Goal: Contribute content: Contribute content

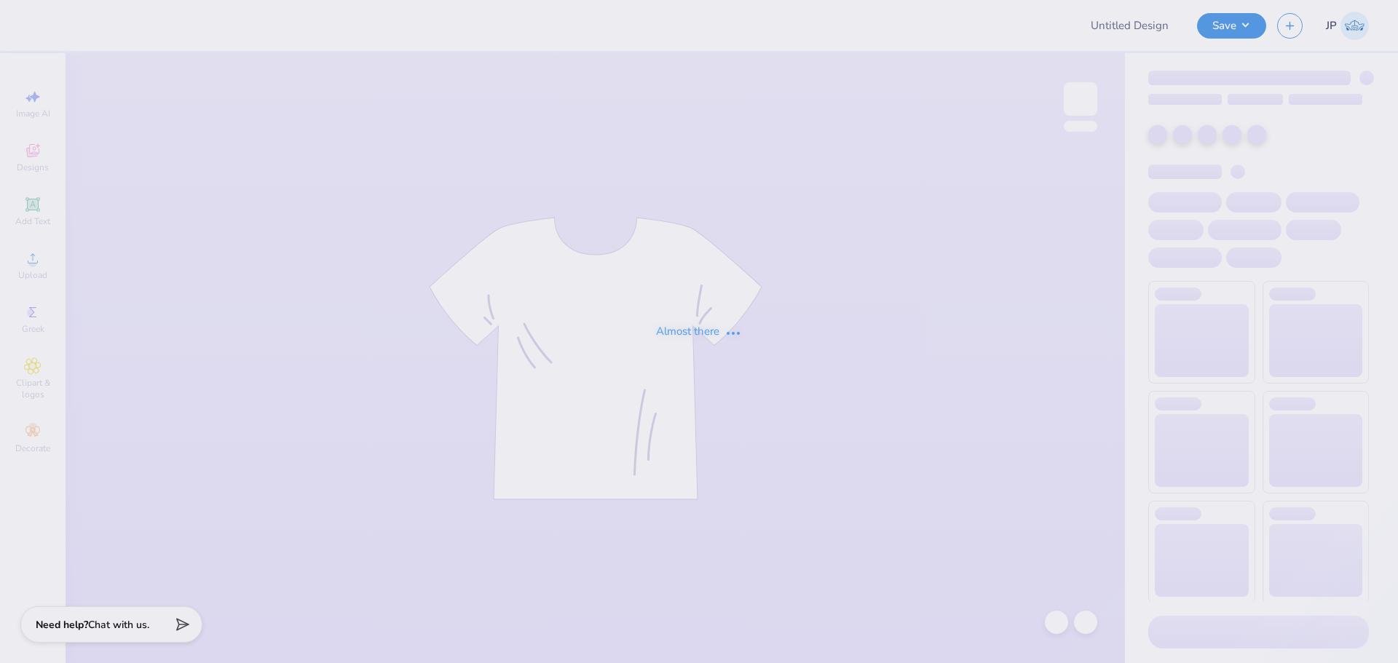
type input "pike fall recruitment 2025"
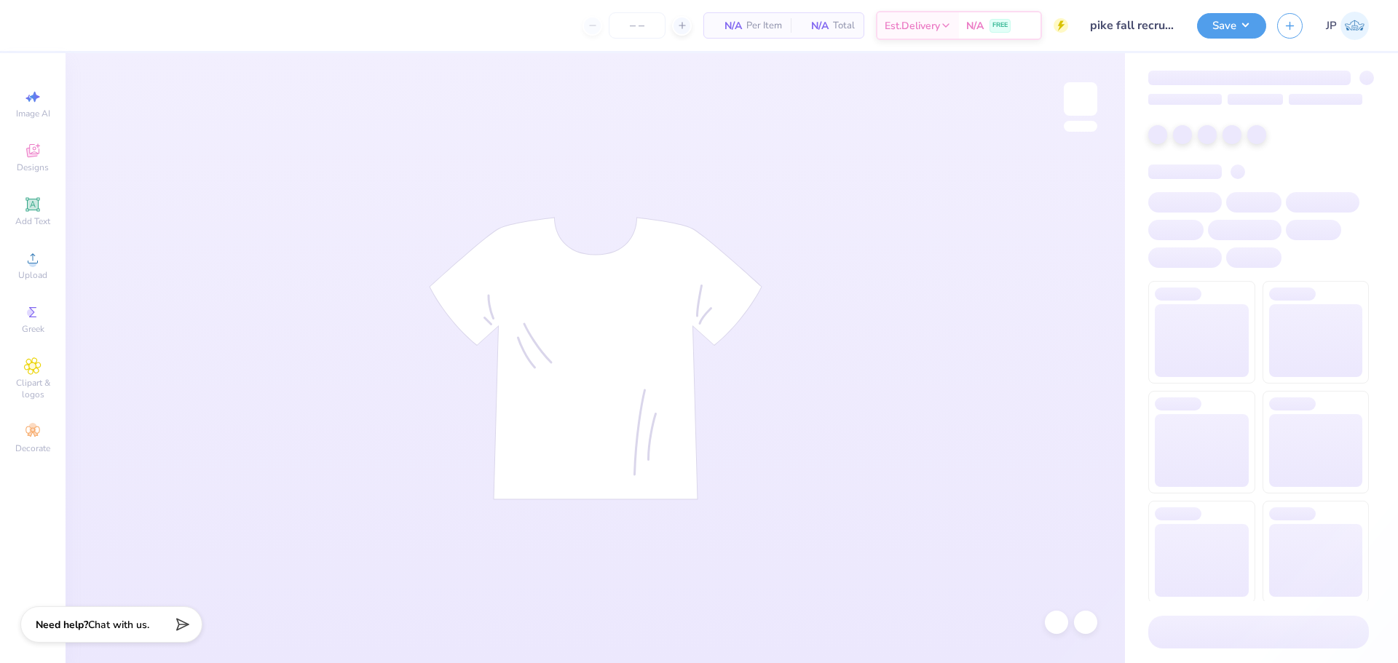
type input "30"
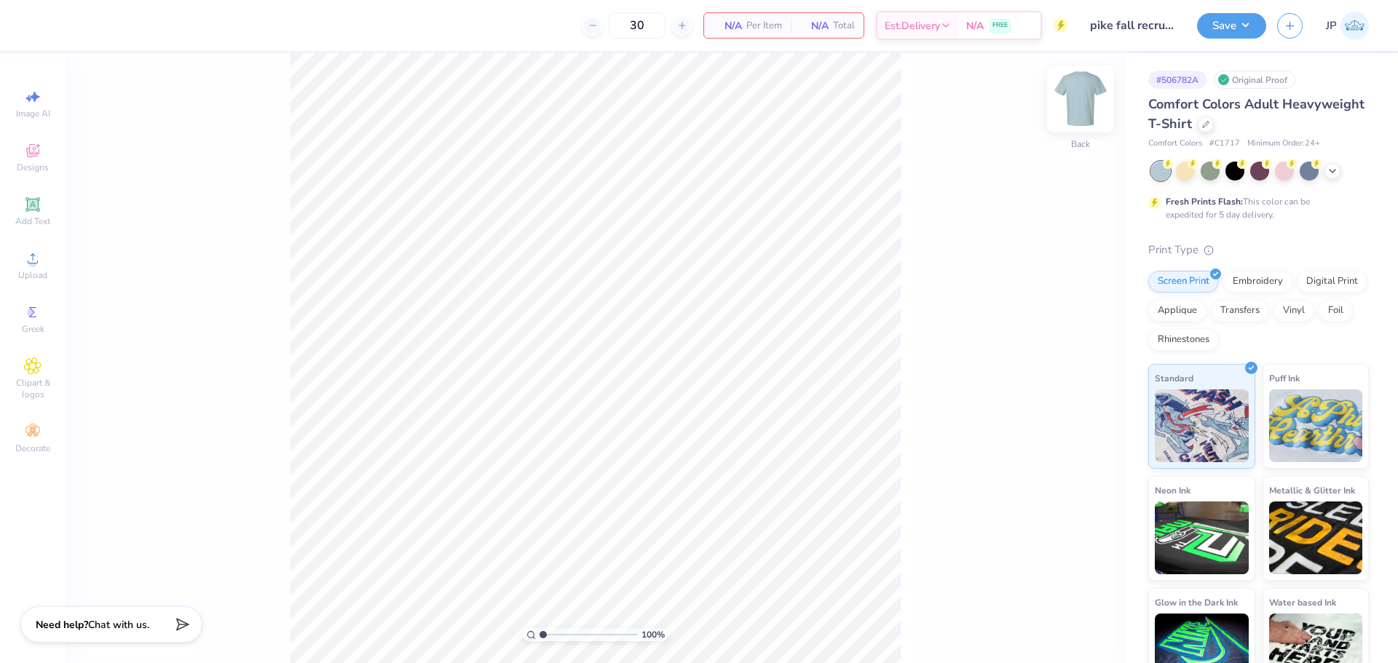
click at [1080, 100] on img at bounding box center [1080, 99] width 58 height 58
click at [46, 248] on div "Upload" at bounding box center [32, 265] width 51 height 43
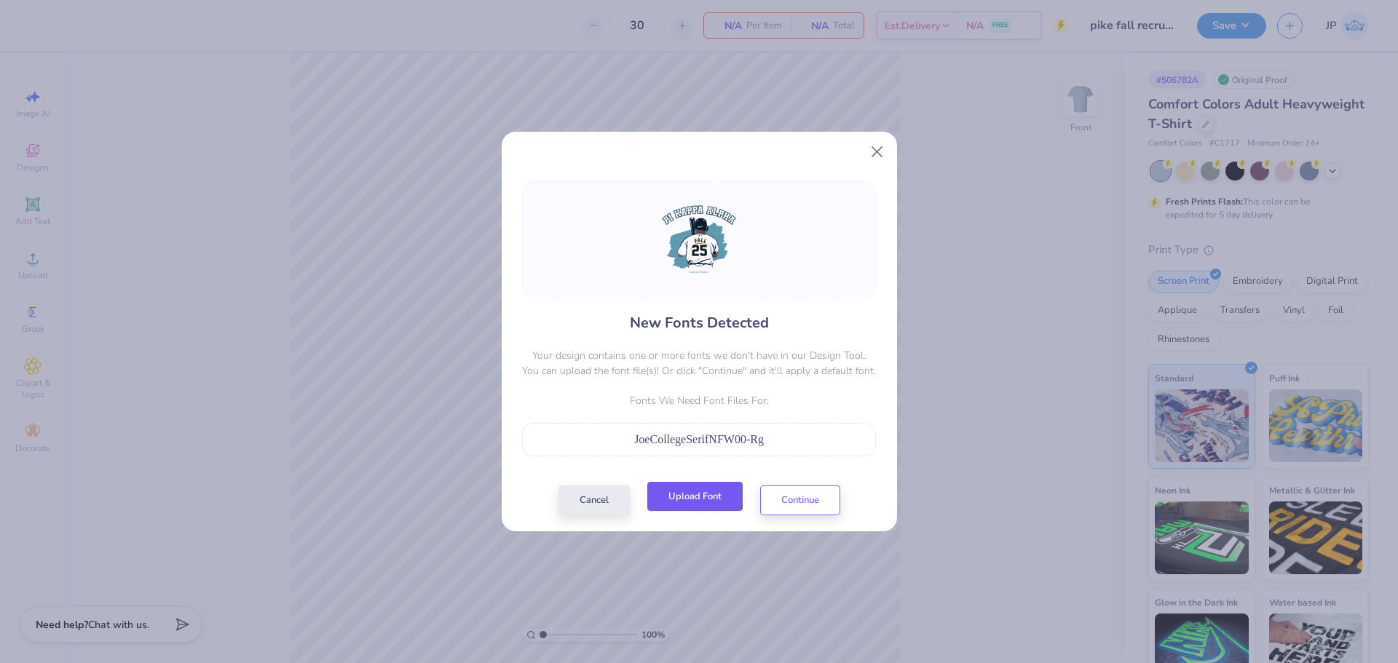
click at [721, 500] on button "Upload Font" at bounding box center [694, 497] width 95 height 30
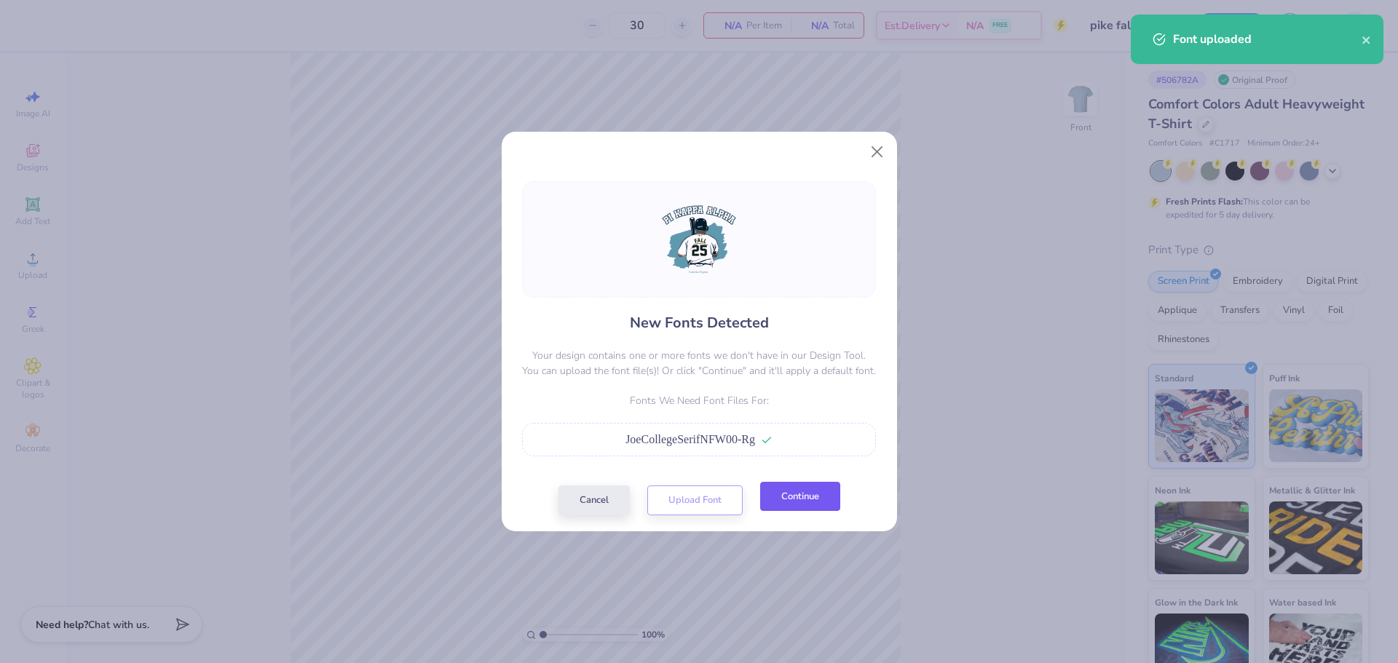
click at [829, 495] on button "Continue" at bounding box center [800, 497] width 80 height 30
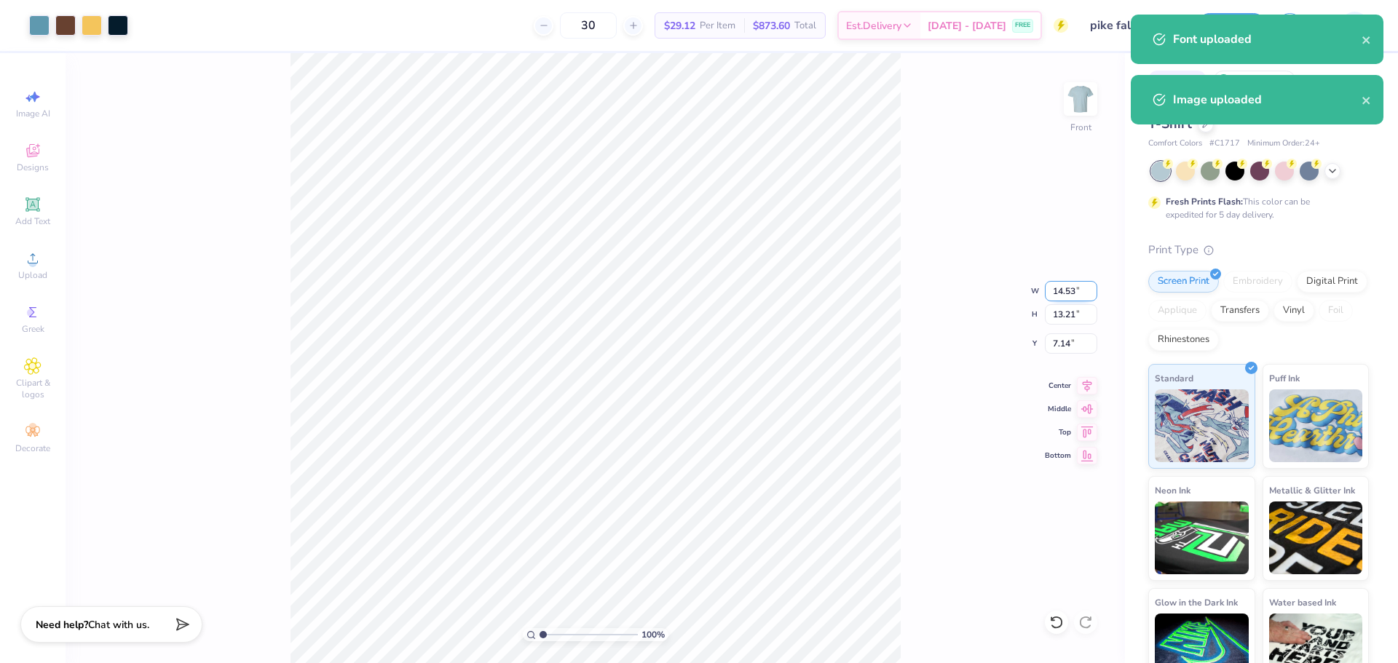
click at [1050, 297] on input "14.53" at bounding box center [1071, 291] width 52 height 20
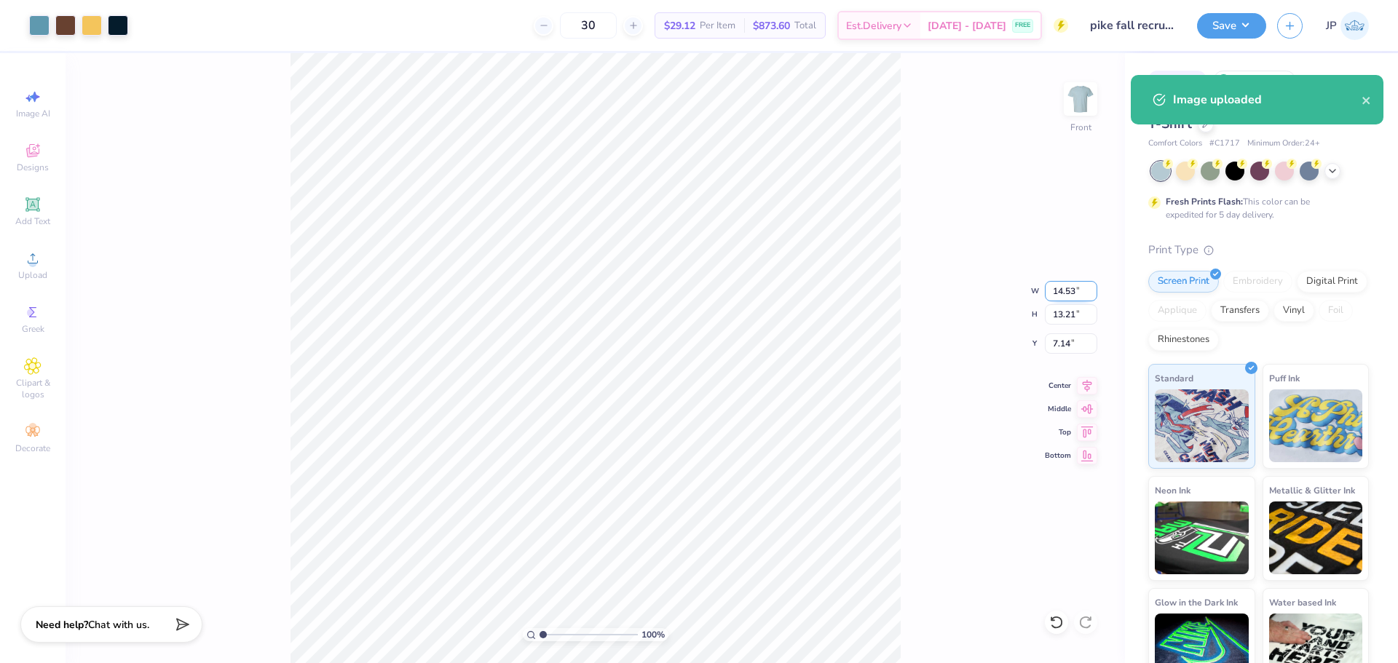
click at [1050, 297] on input "14.53" at bounding box center [1071, 291] width 52 height 20
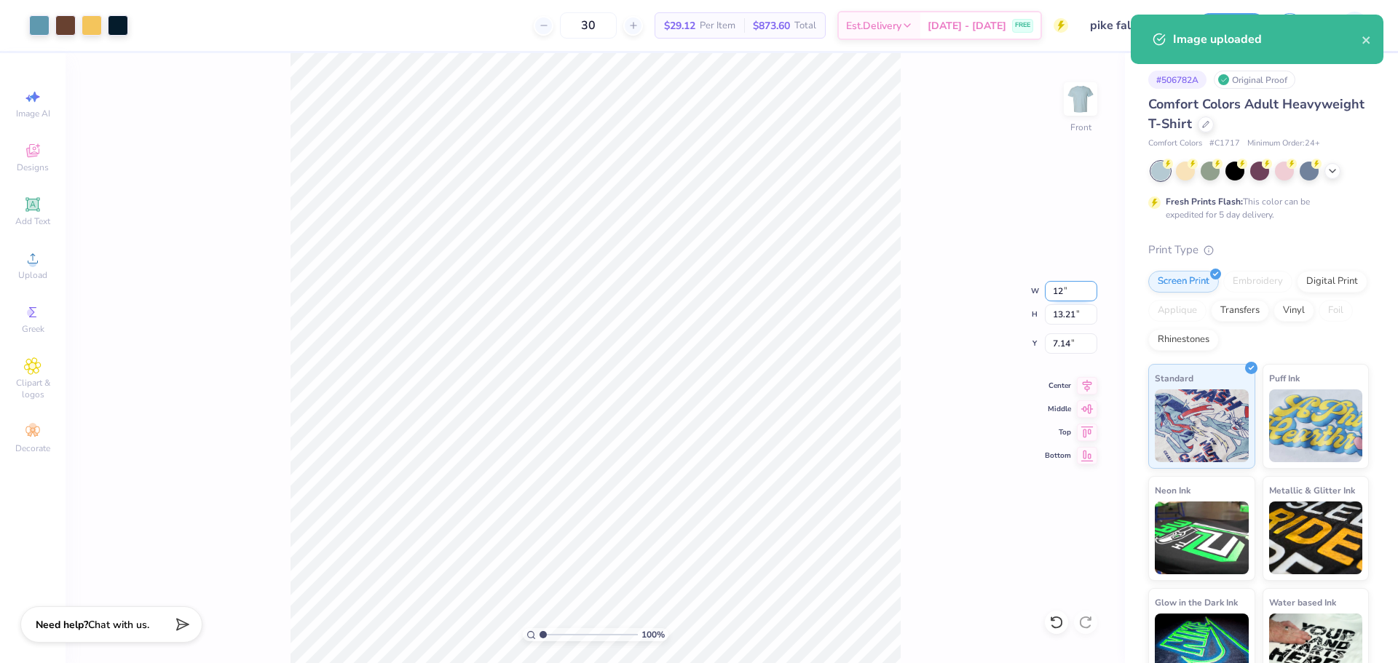
type input "12.00"
type input "10.91"
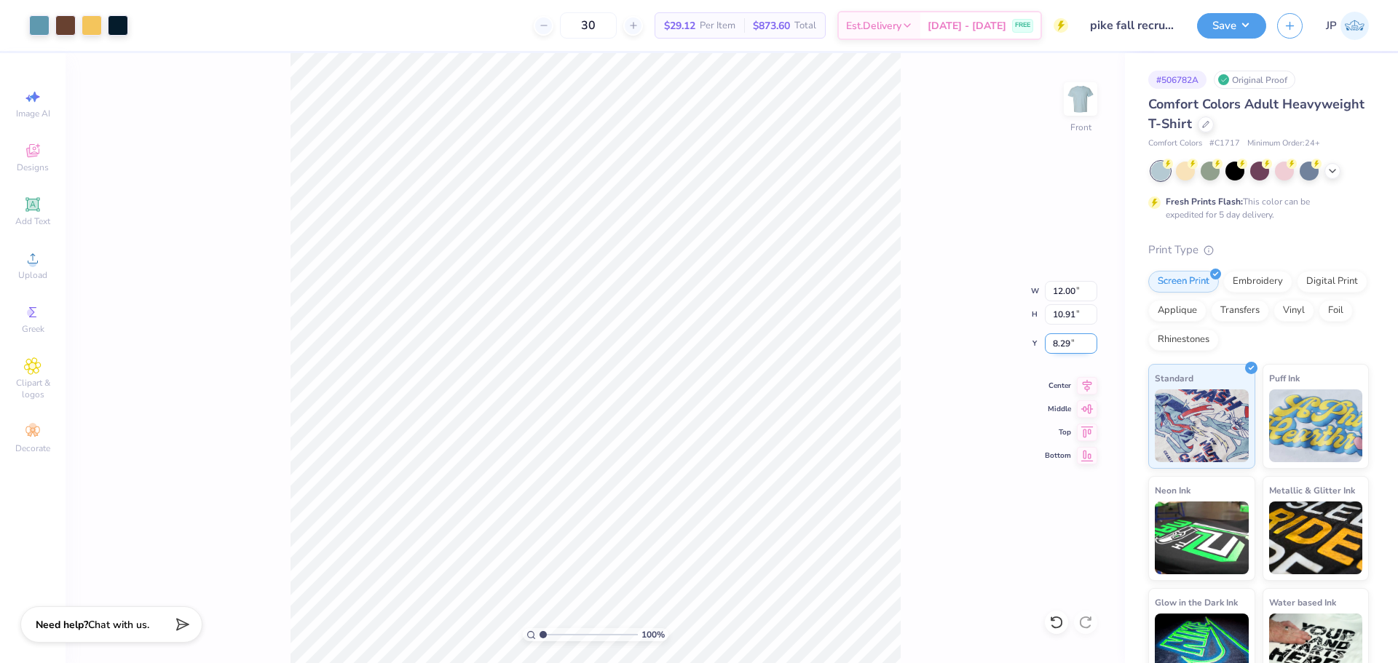
click at [1062, 346] on input "8.29" at bounding box center [1071, 343] width 52 height 20
type input "3.00"
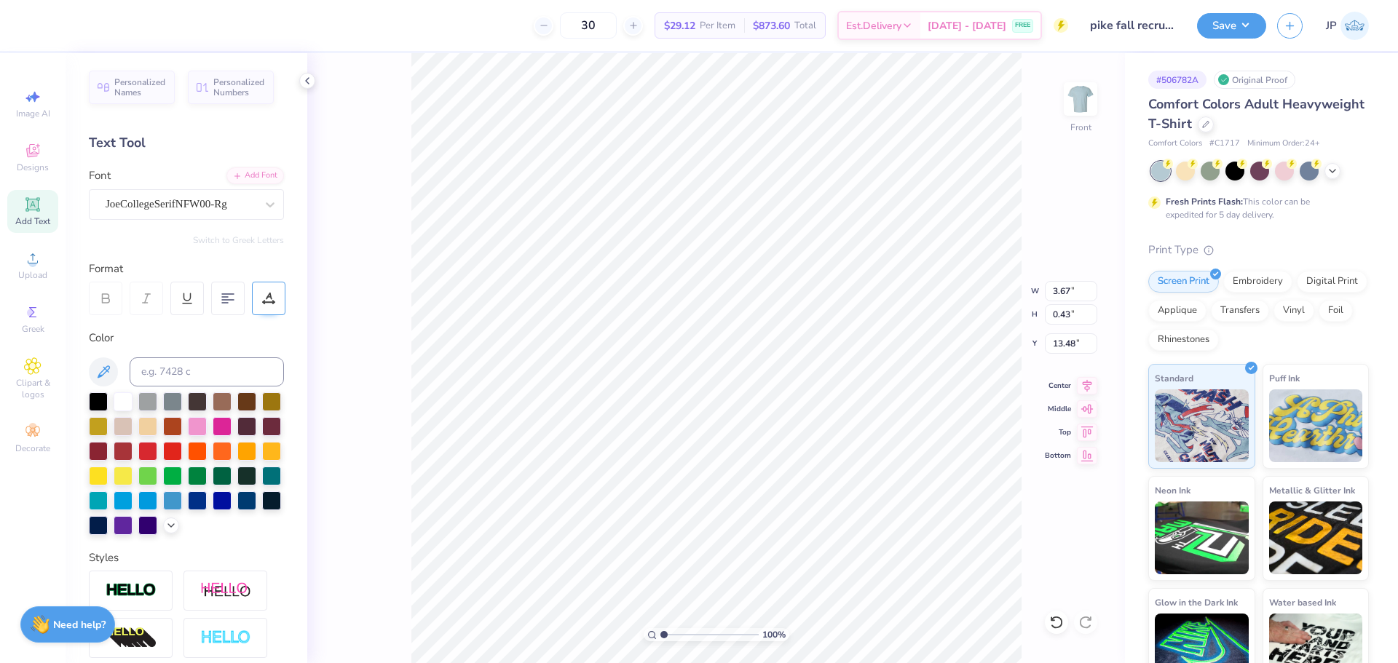
click at [277, 301] on div at bounding box center [268, 298] width 33 height 33
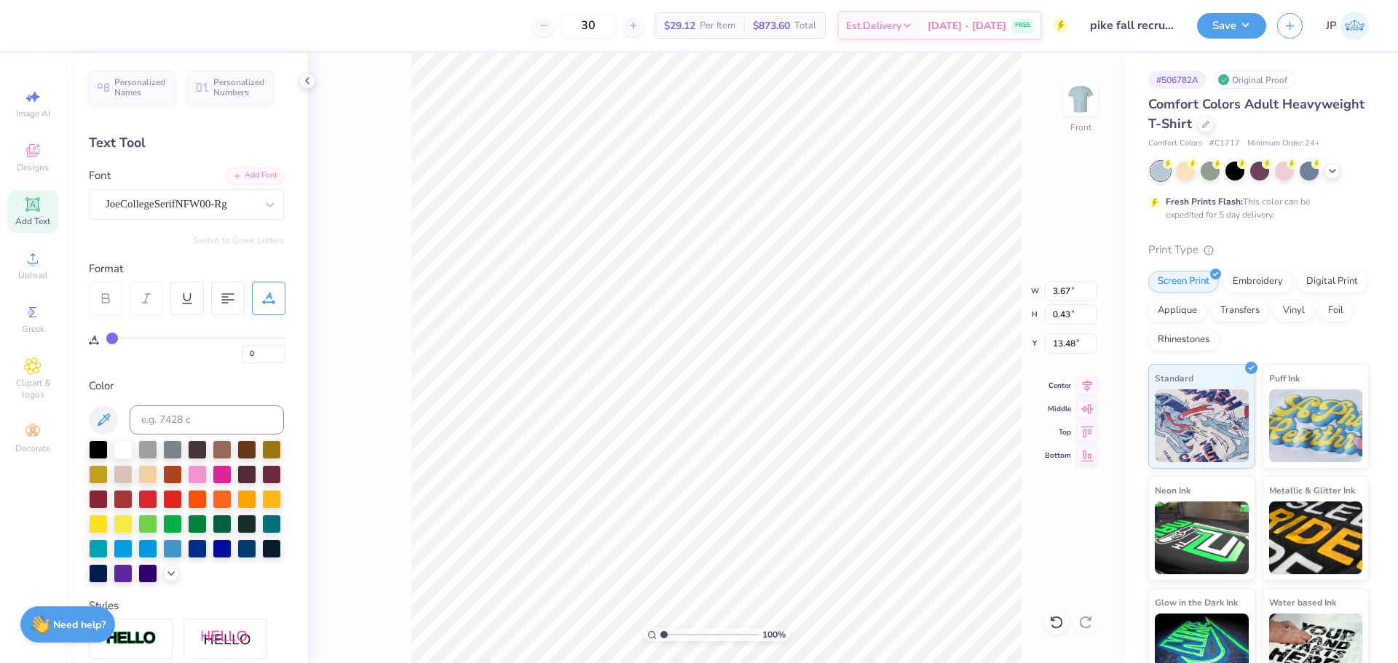
click at [122, 339] on div "0" at bounding box center [195, 350] width 179 height 26
type input "1"
type input "3"
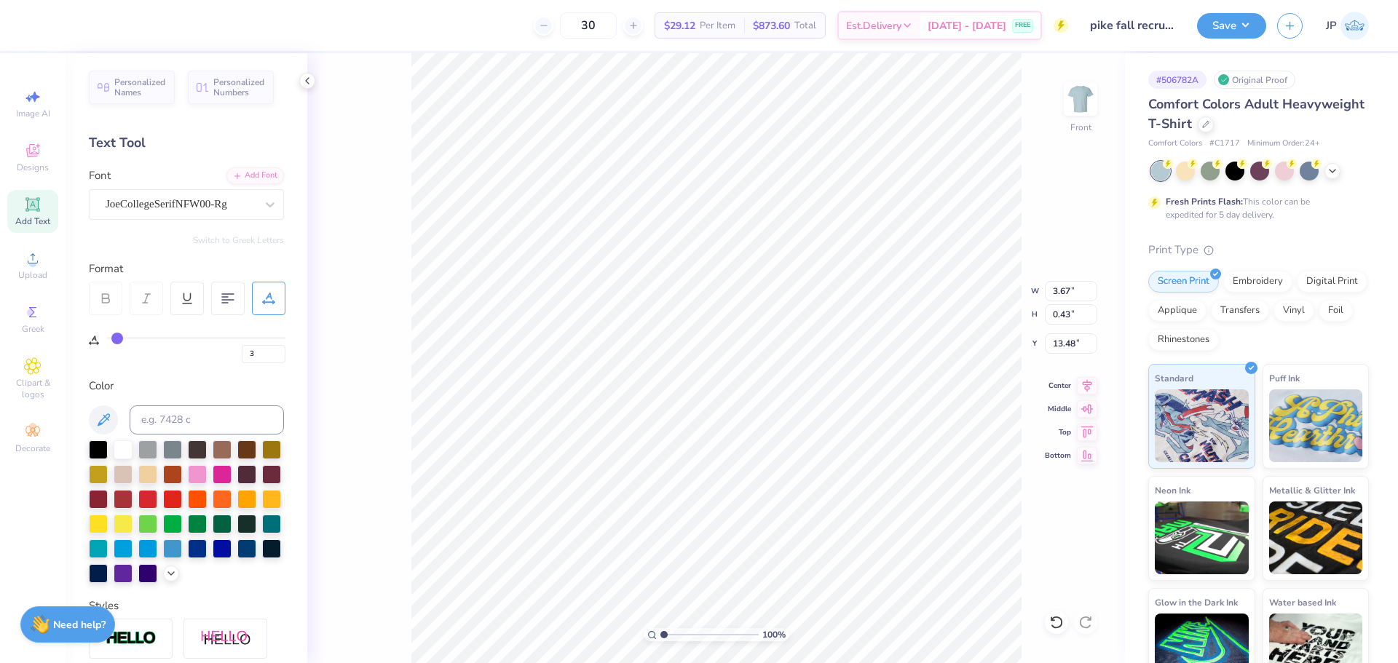
type input "4"
type input "5"
type input "6"
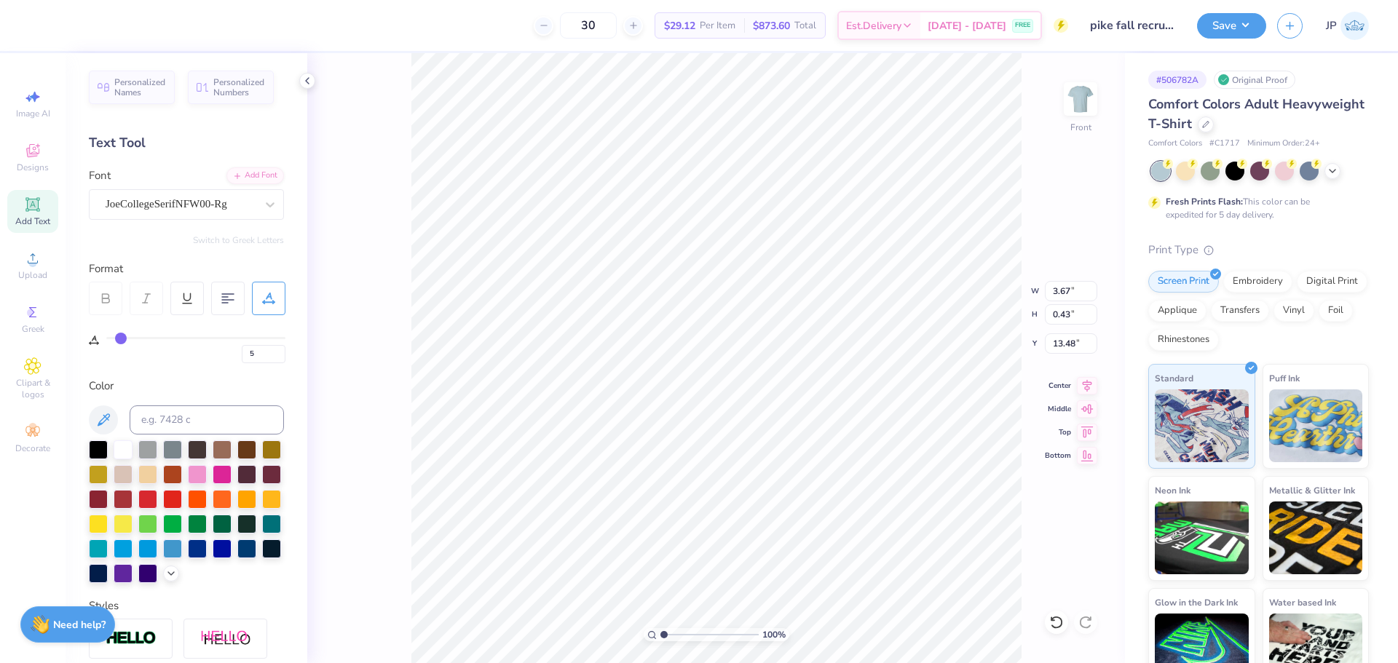
type input "6"
drag, startPoint x: 109, startPoint y: 338, endPoint x: 122, endPoint y: 338, distance: 12.4
type input "6"
click at [122, 338] on input "range" at bounding box center [195, 338] width 179 height 2
type input "3.98"
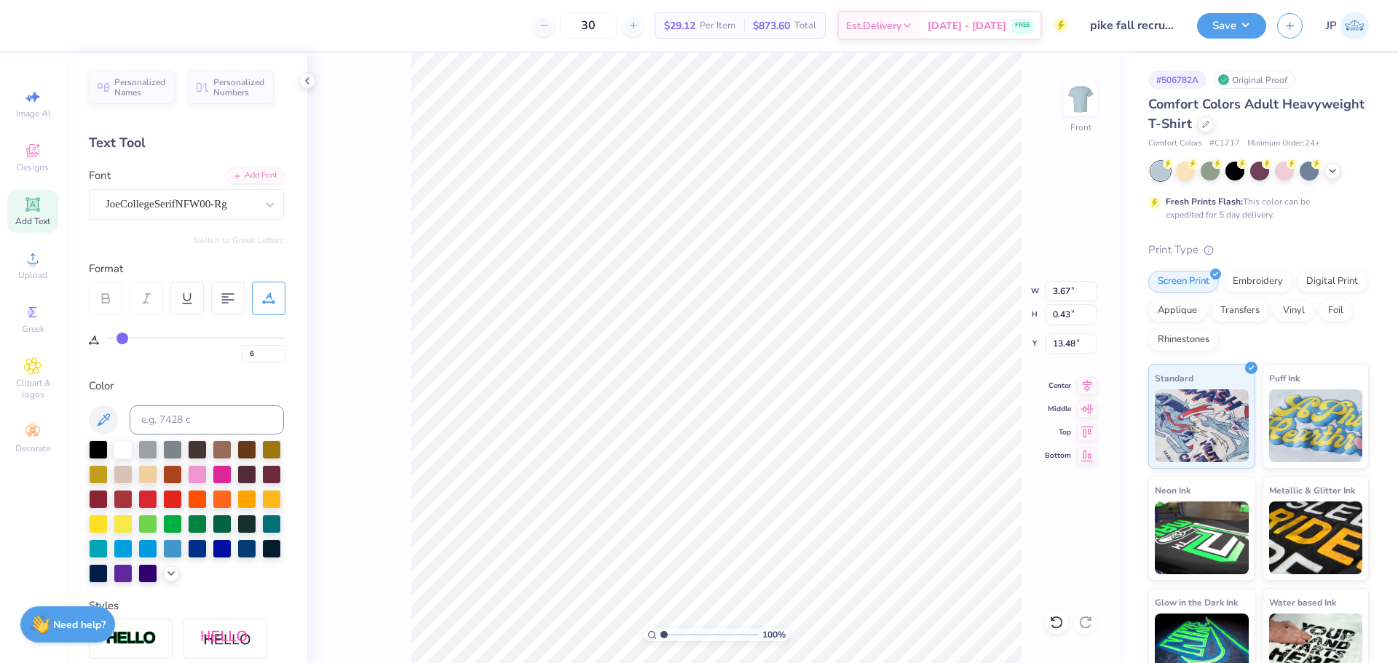
type input "0.41"
type input "13.54"
type input "8"
type input "10"
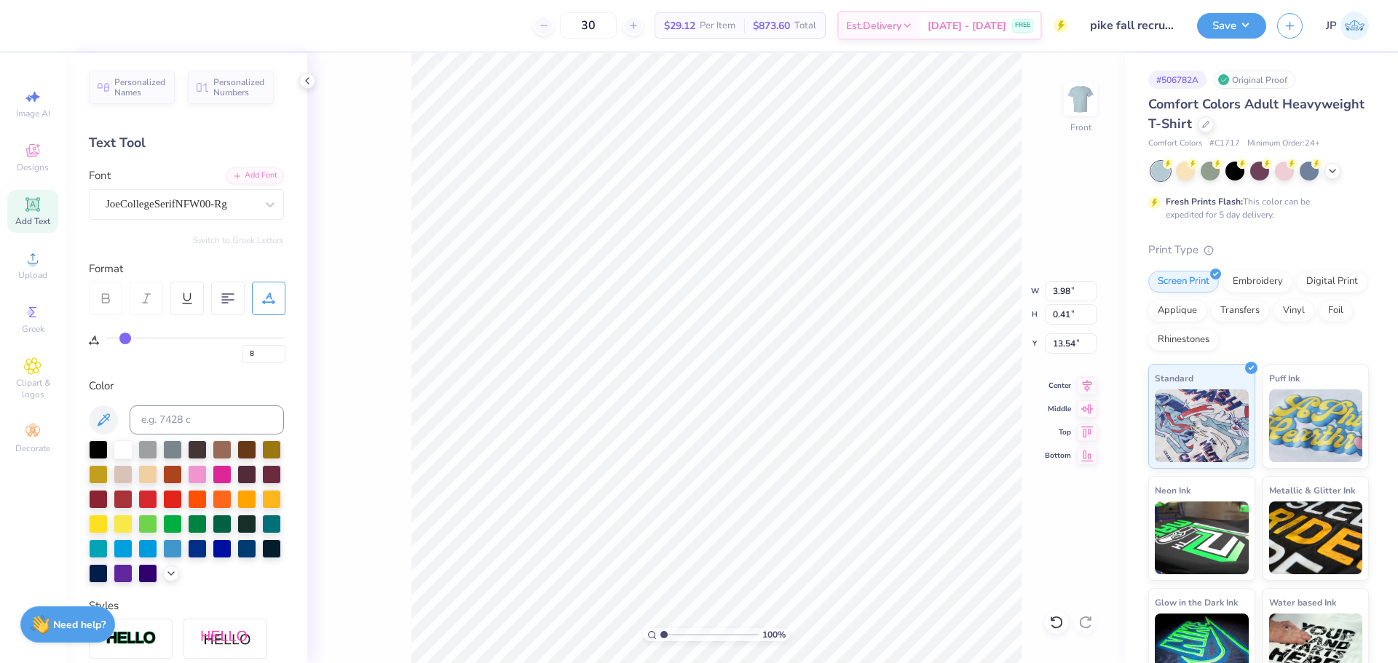
type input "10"
type input "11"
type input "12"
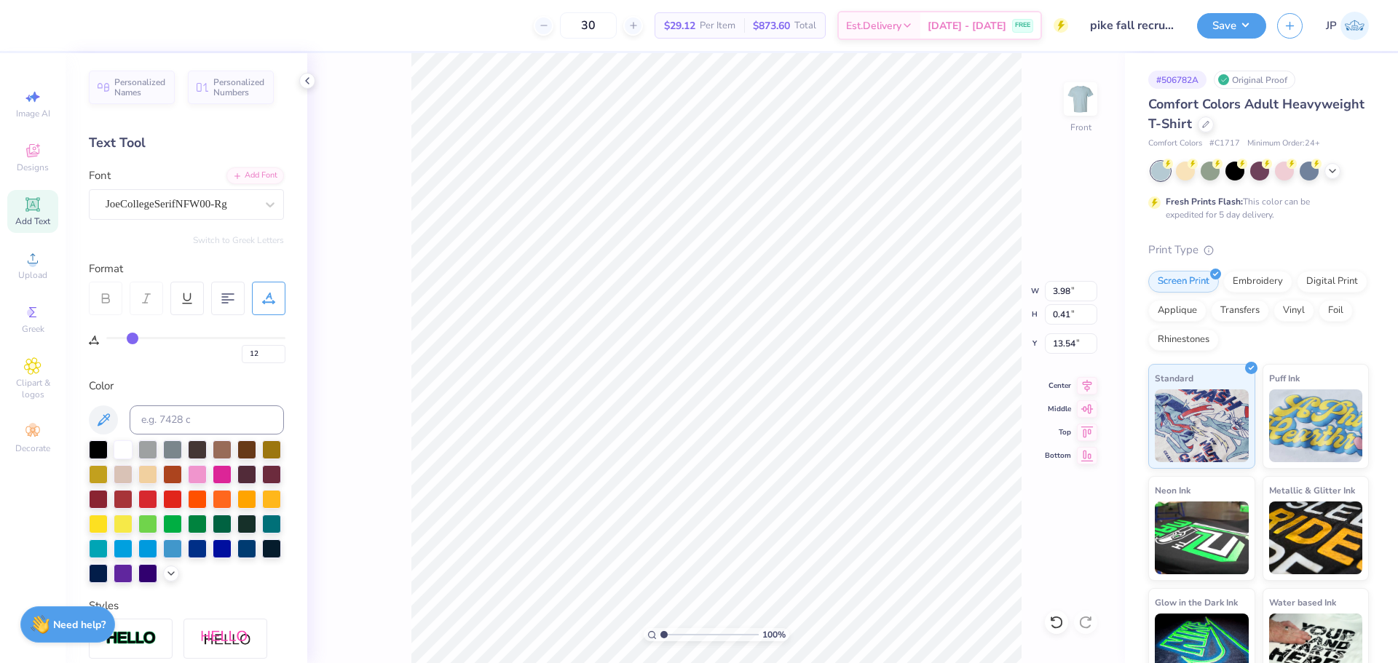
type input "13"
type input "14"
drag, startPoint x: 122, startPoint y: 338, endPoint x: 136, endPoint y: 338, distance: 14.6
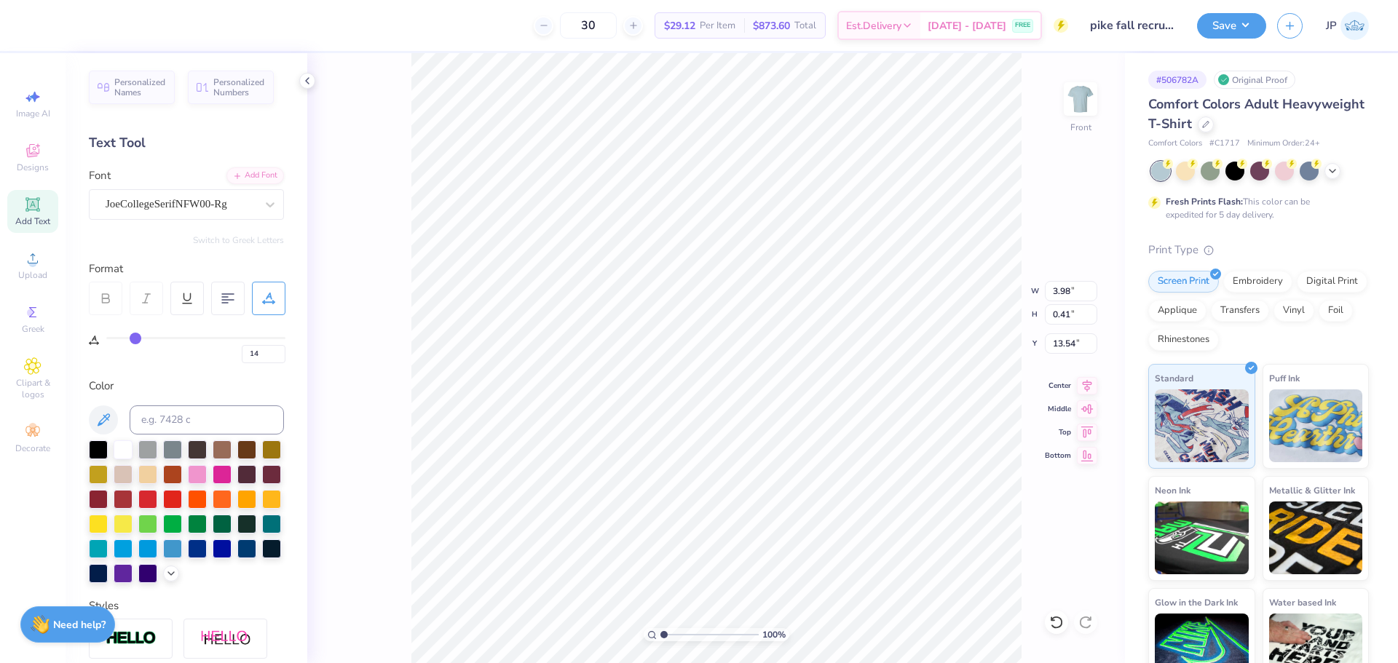
type input "14"
click at [136, 338] on input "range" at bounding box center [195, 338] width 179 height 2
type input "4.40"
type input "16"
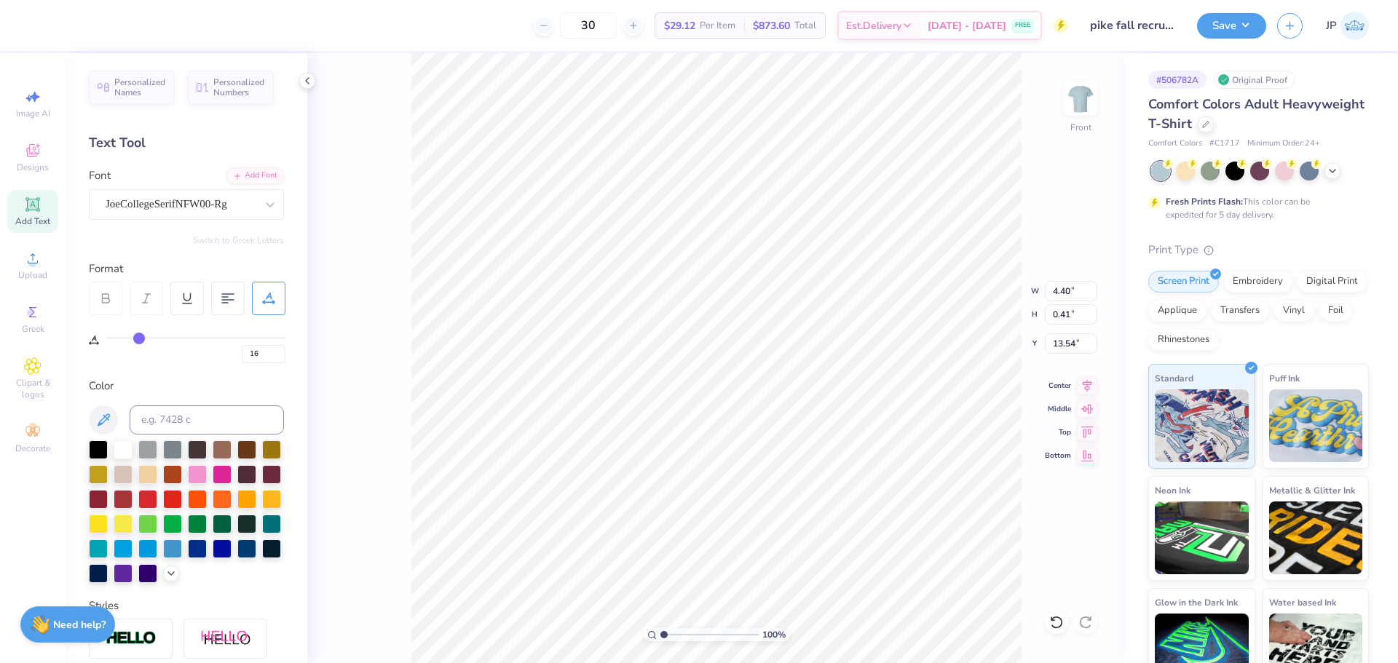
type input "17"
type input "19"
type input "20"
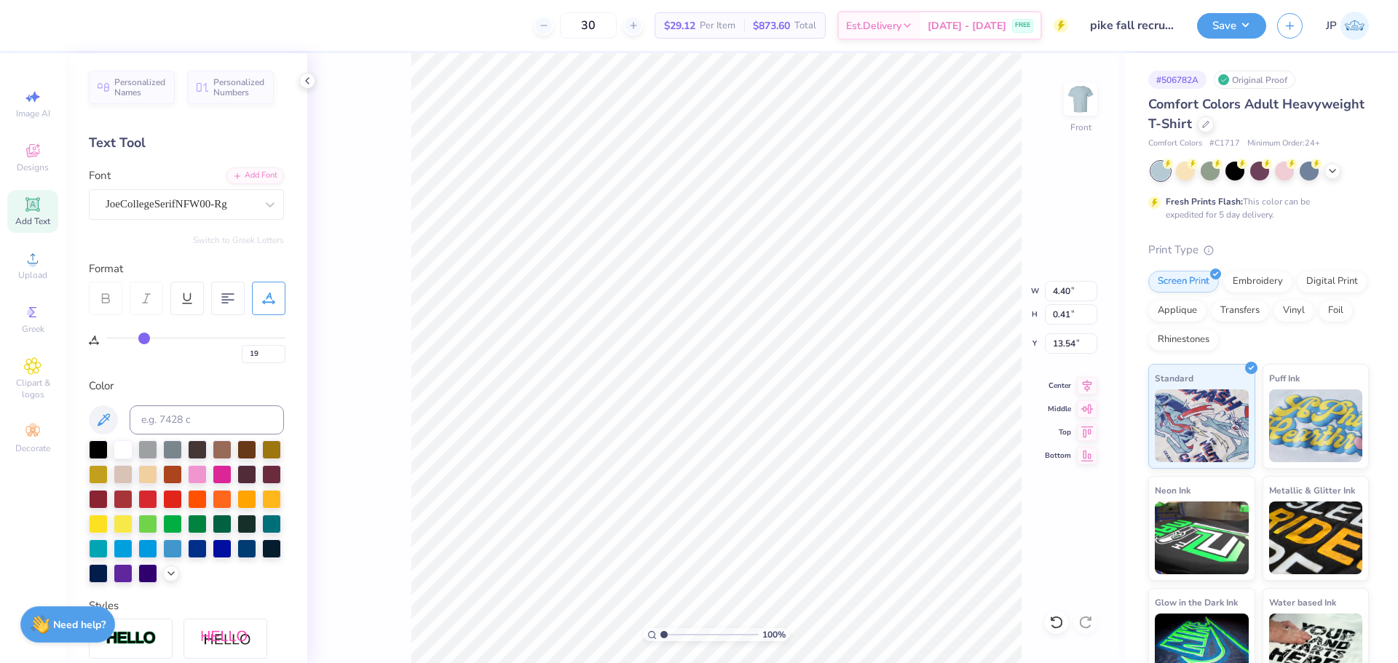
type input "20"
type input "21"
type input "23"
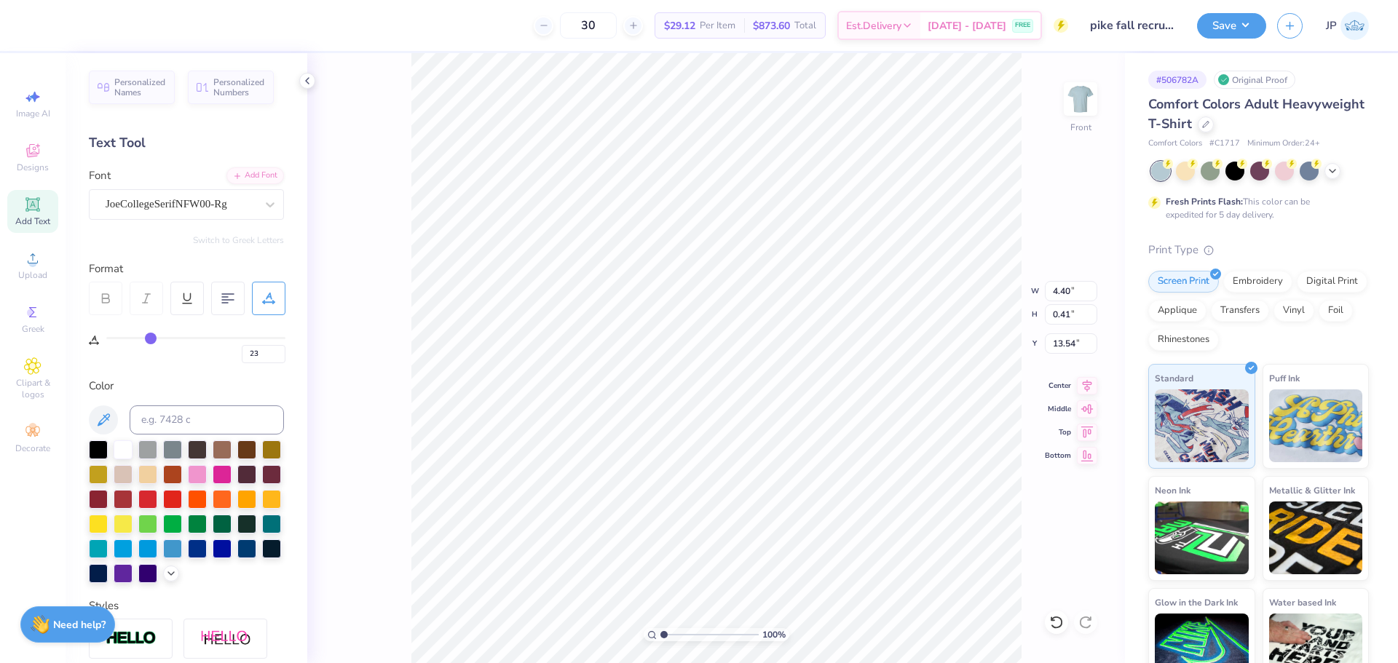
type input "24"
type input "25"
drag, startPoint x: 136, startPoint y: 338, endPoint x: 154, endPoint y: 340, distance: 18.3
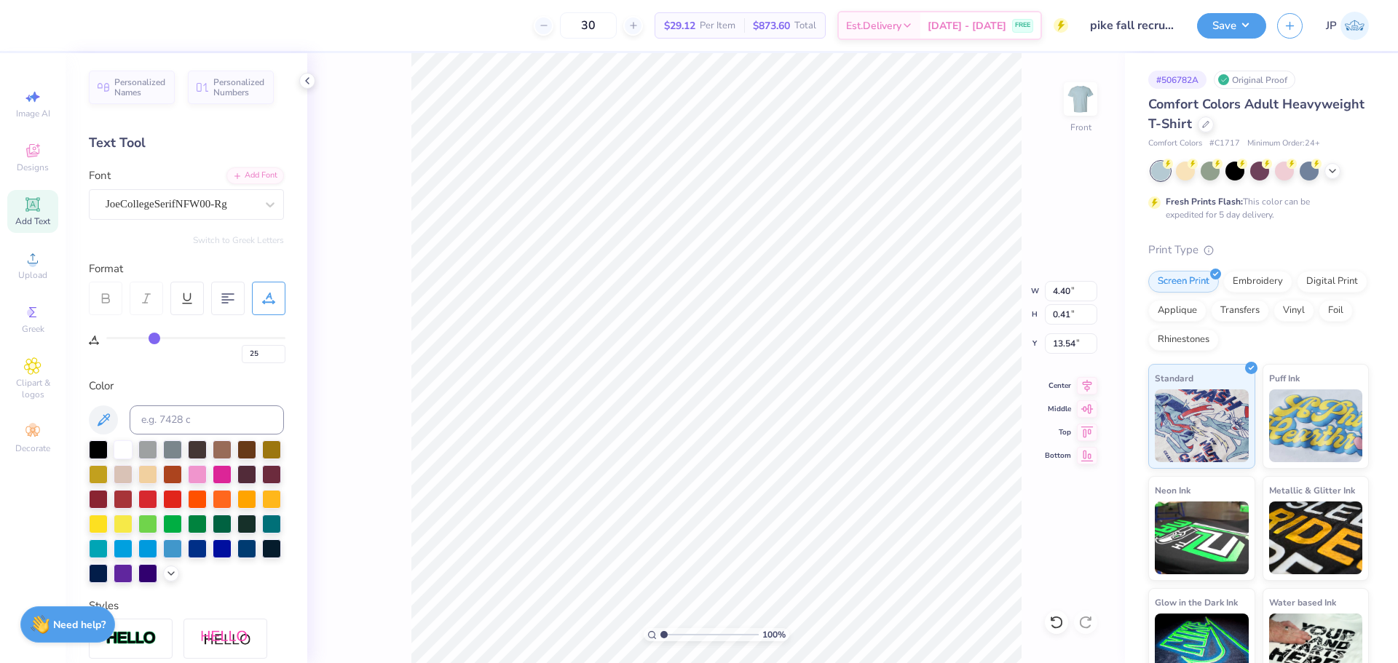
type input "25"
click at [154, 339] on input "range" at bounding box center [195, 338] width 179 height 2
type input "4.97"
type input "27"
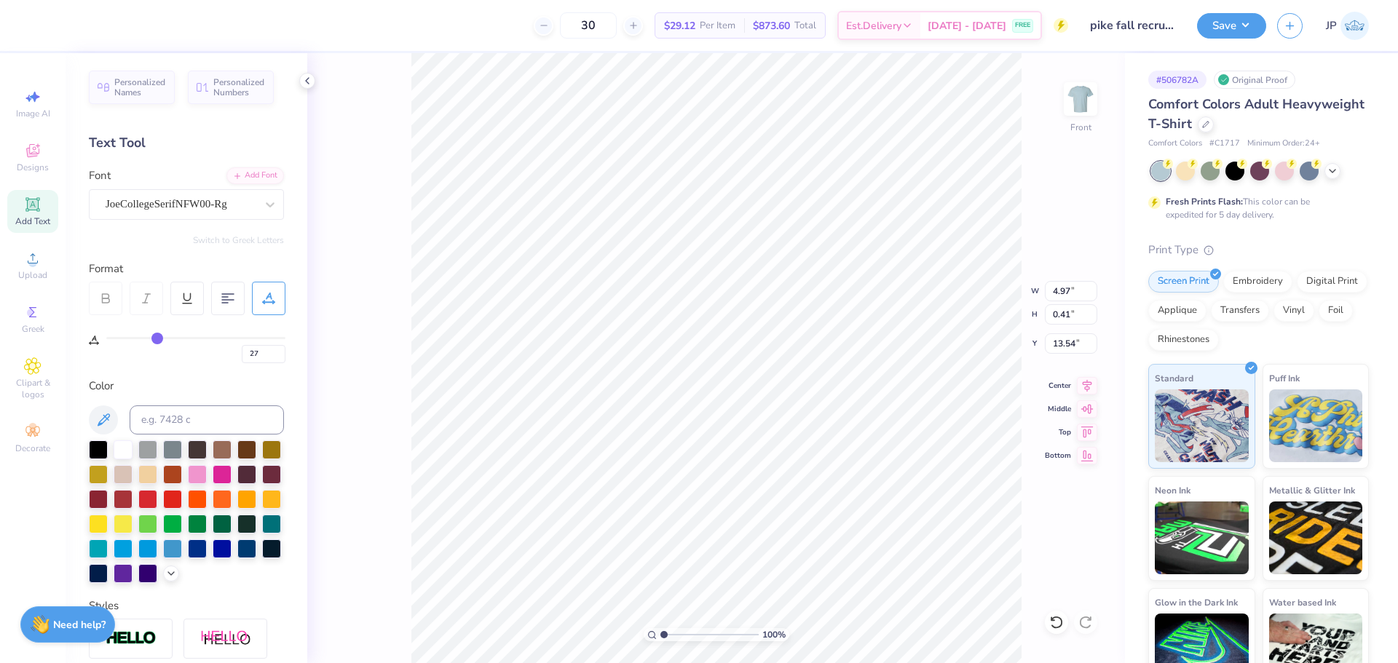
type input "27"
click at [157, 339] on input "range" at bounding box center [195, 338] width 179 height 2
type input "5.07"
click at [1087, 384] on icon at bounding box center [1087, 383] width 9 height 12
click at [1087, 382] on icon at bounding box center [1087, 383] width 20 height 17
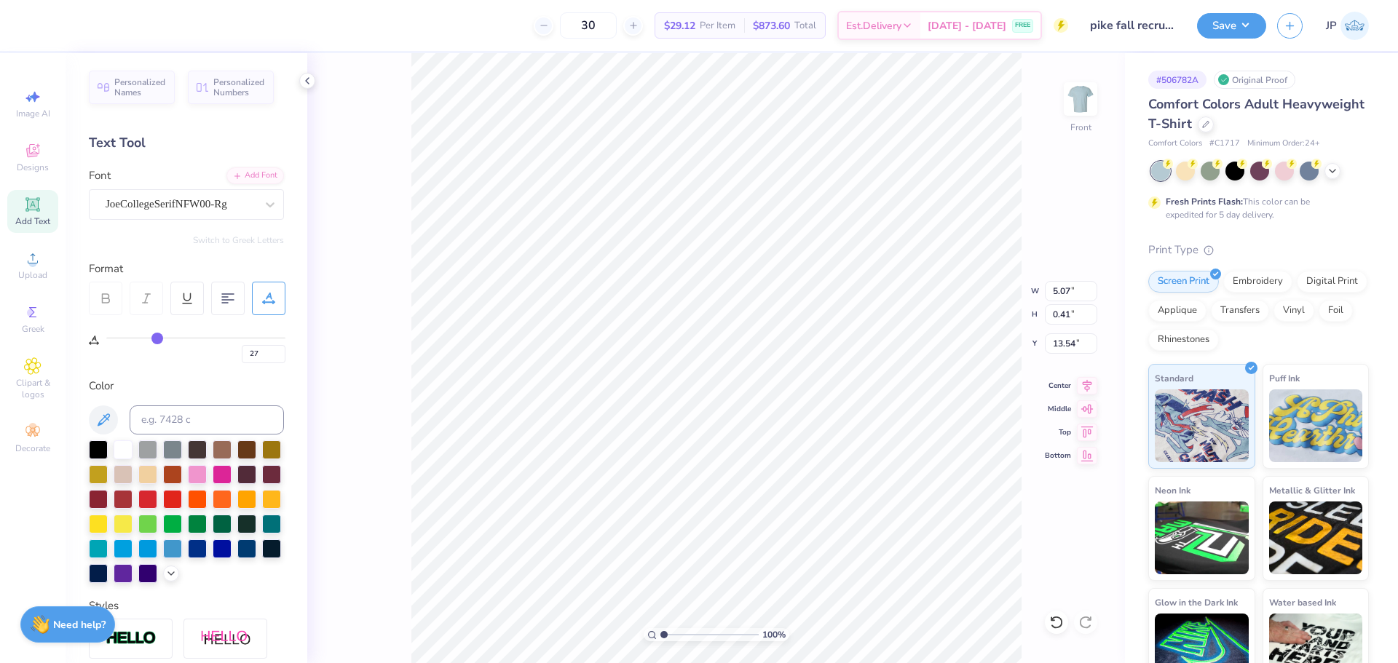
type input "28"
type input "29"
type input "30"
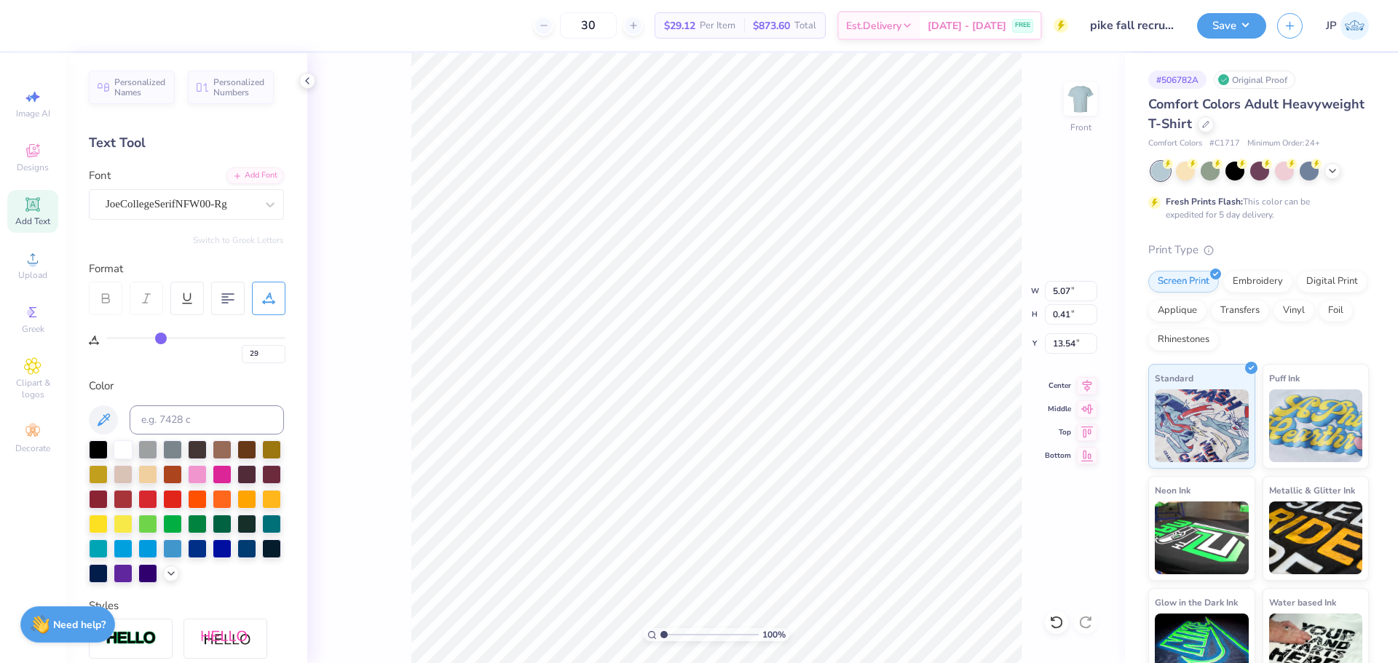
type input "30"
click at [163, 339] on input "range" at bounding box center [195, 338] width 179 height 2
type input "5.23"
type input "31"
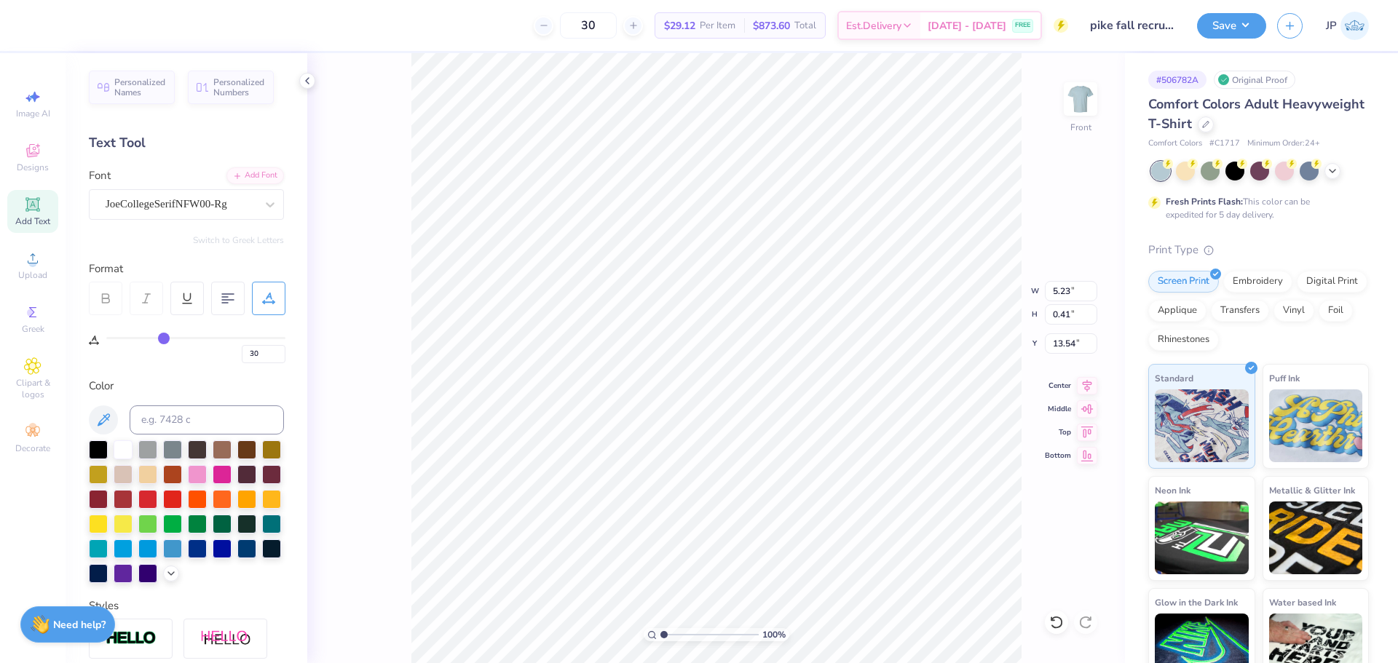
type input "31"
type input "32"
type input "33"
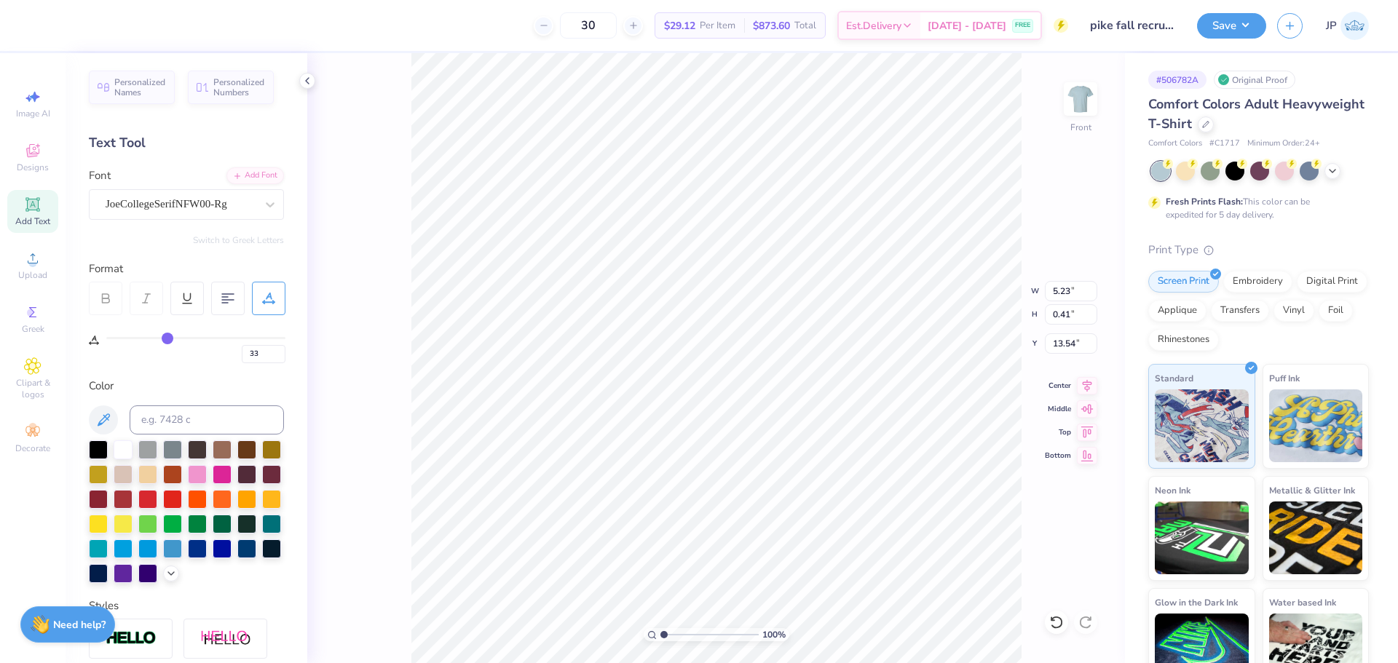
type input "34"
type input "35"
type input "36"
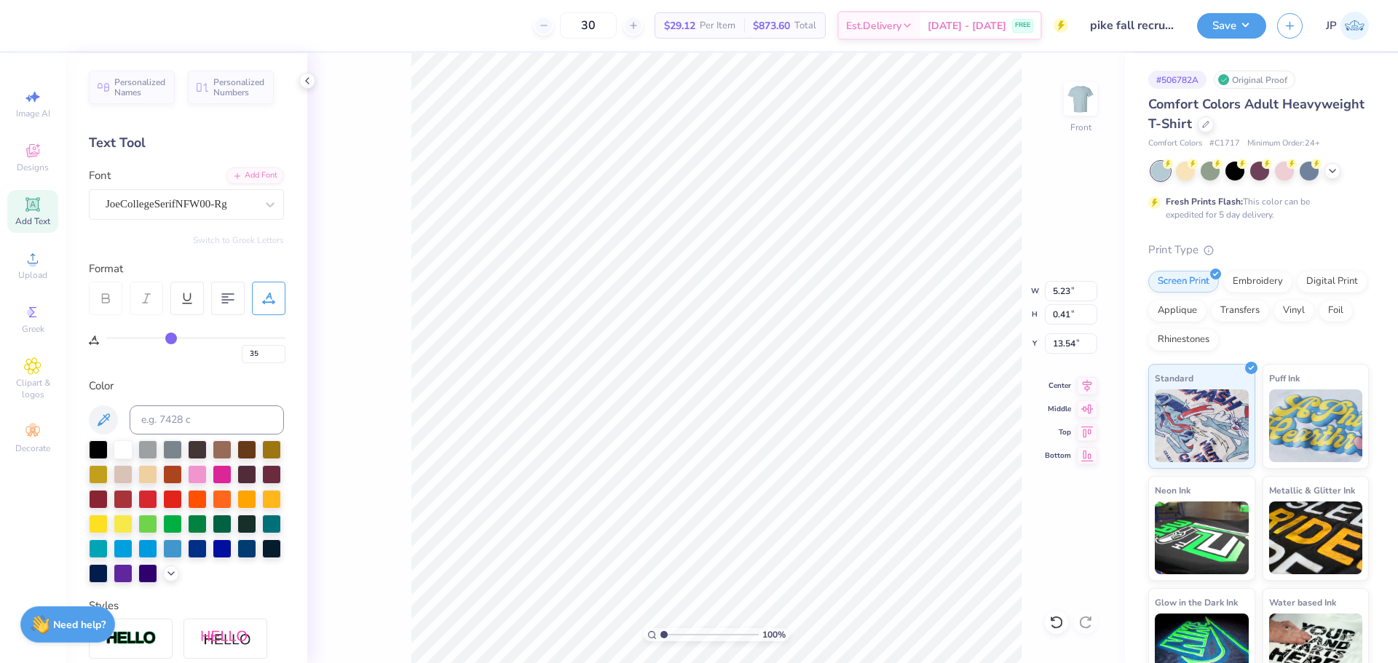
type input "36"
drag, startPoint x: 163, startPoint y: 339, endPoint x: 172, endPoint y: 338, distance: 8.8
type input "36"
click at [172, 338] on input "range" at bounding box center [195, 338] width 179 height 2
type input "5.54"
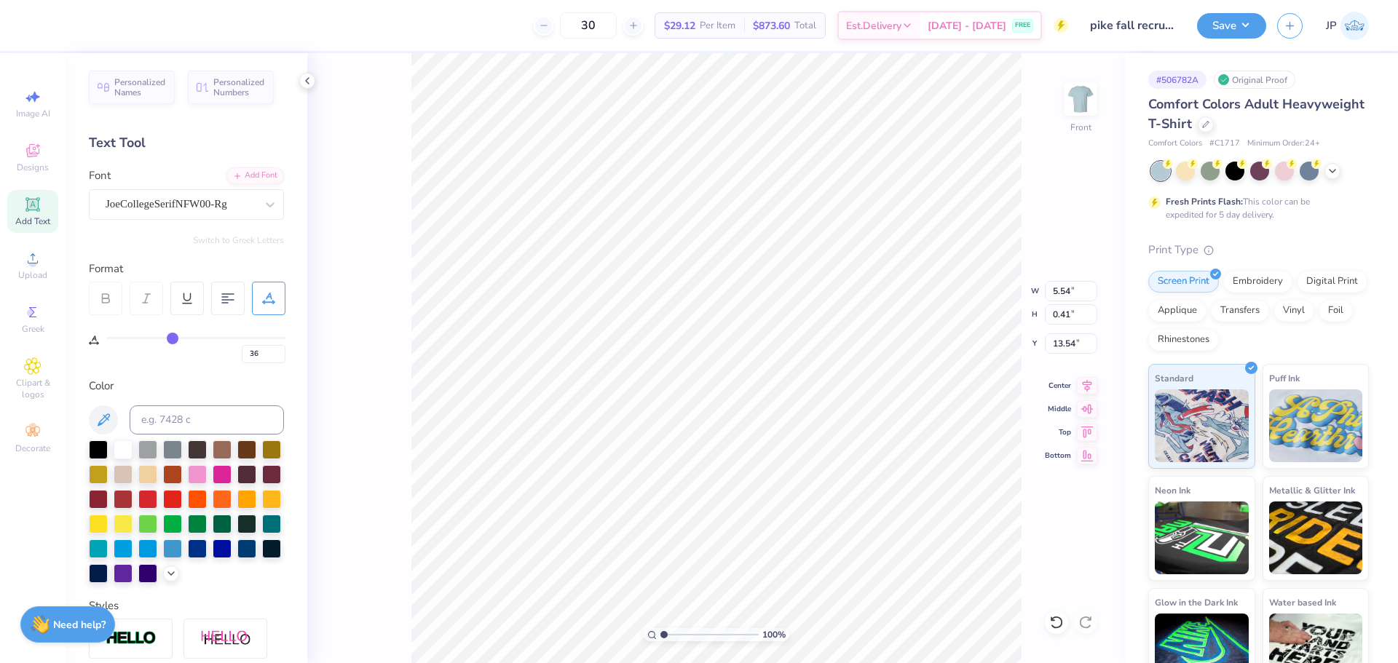
type input "35"
type input "36"
type input "37"
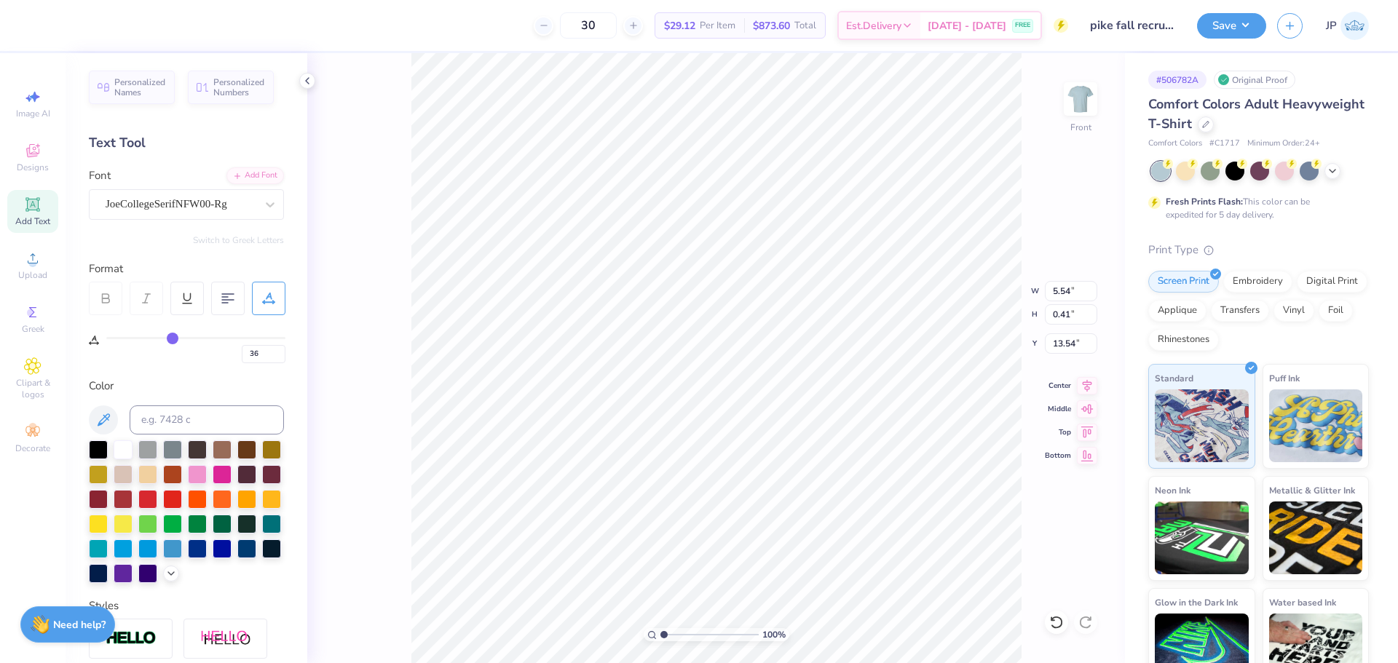
type input "37"
type input "39"
type input "42"
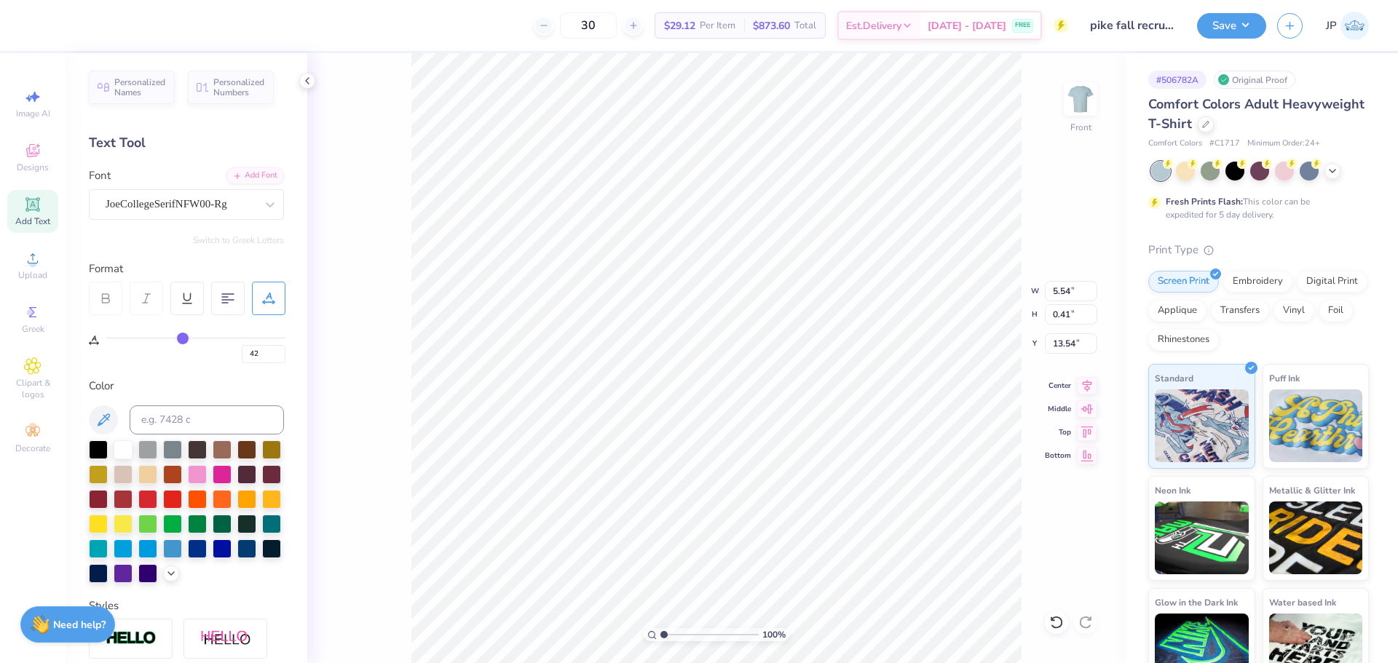
type input "45"
type input "47"
drag, startPoint x: 171, startPoint y: 333, endPoint x: 188, endPoint y: 336, distance: 17.0
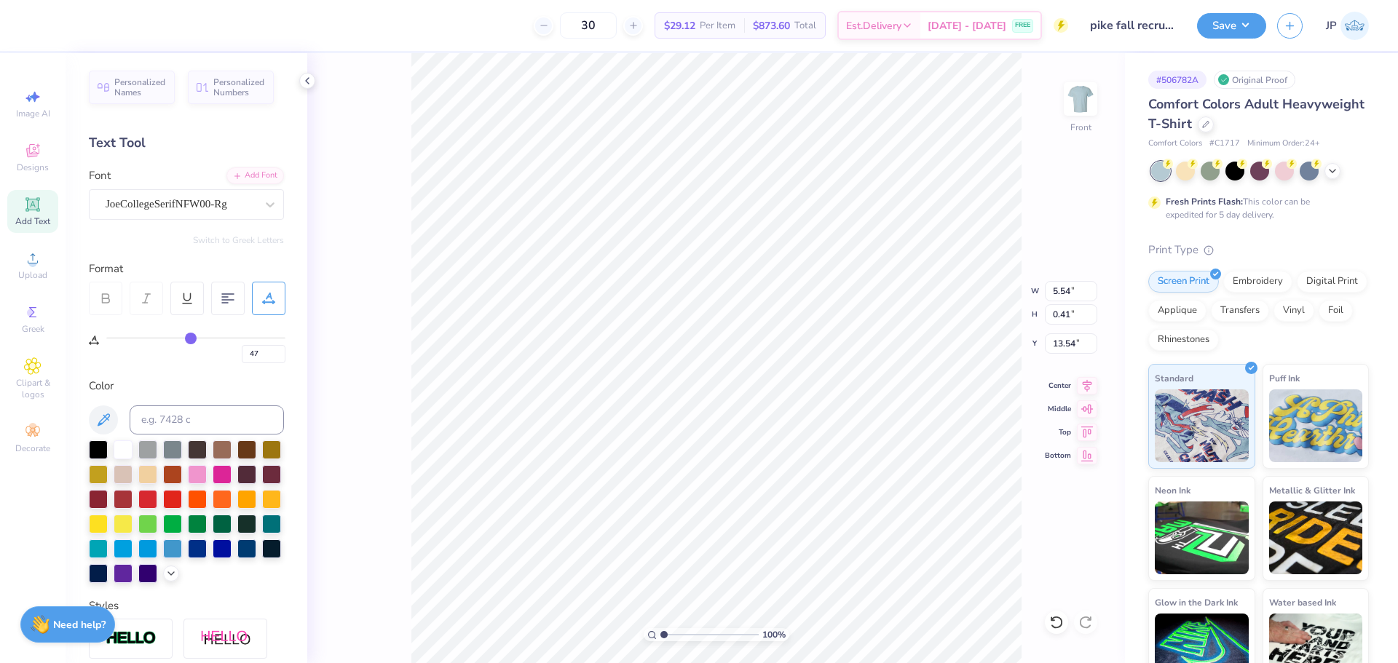
type input "47"
click at [191, 338] on input "range" at bounding box center [195, 338] width 179 height 2
type input "6.11"
type input "13.34"
click at [1094, 380] on icon at bounding box center [1087, 383] width 20 height 17
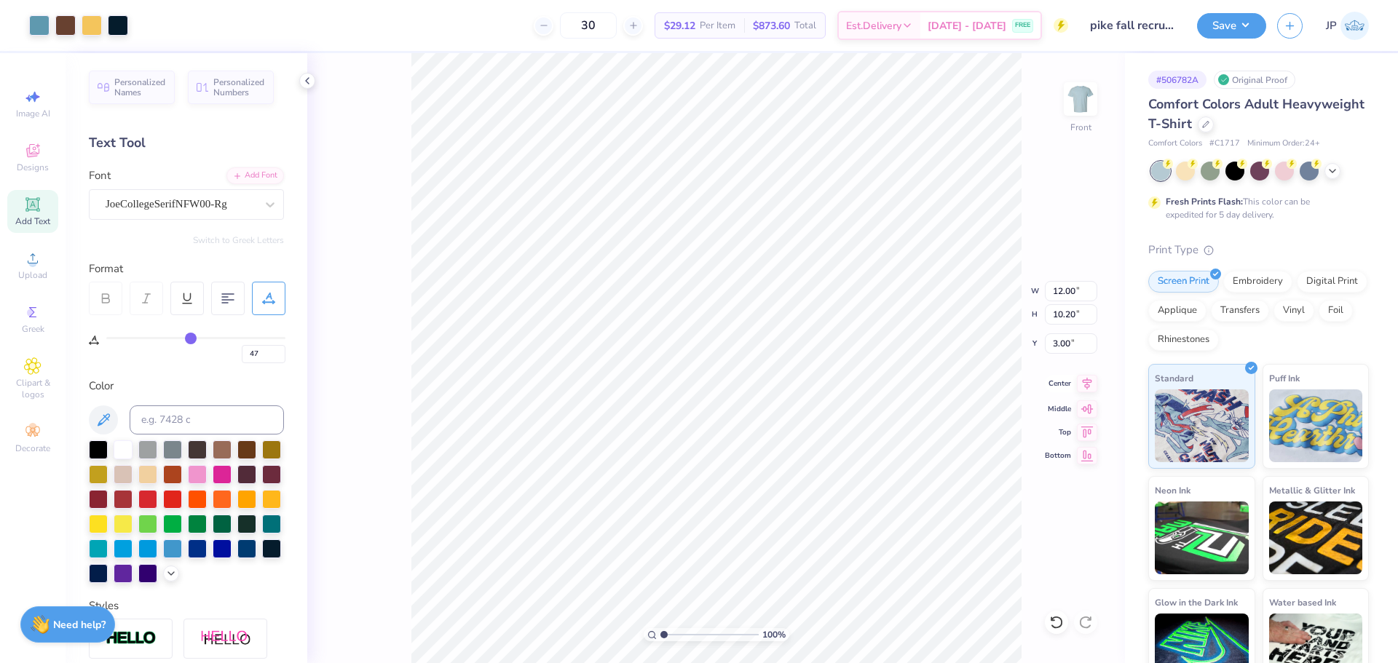
click at [1087, 383] on icon at bounding box center [1087, 383] width 9 height 12
type input "13.75"
click at [1085, 390] on icon at bounding box center [1087, 383] width 20 height 17
type input "46"
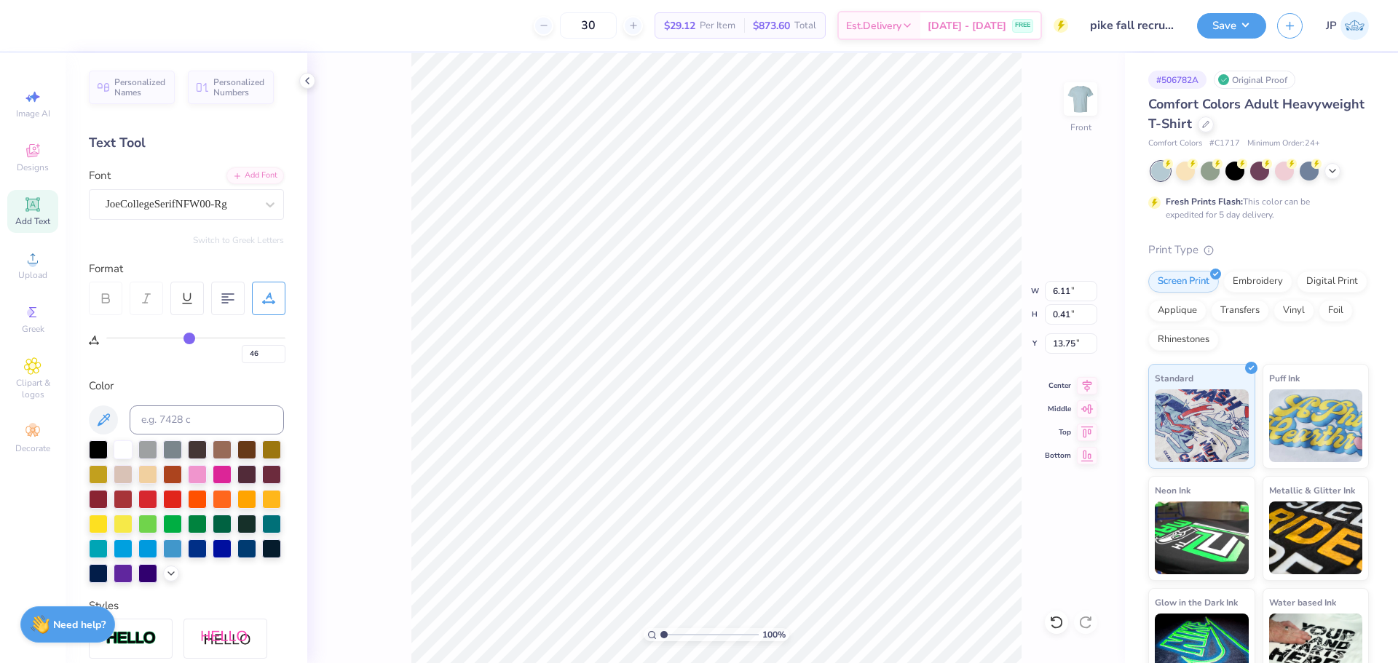
type input "47"
type input "49"
type input "50"
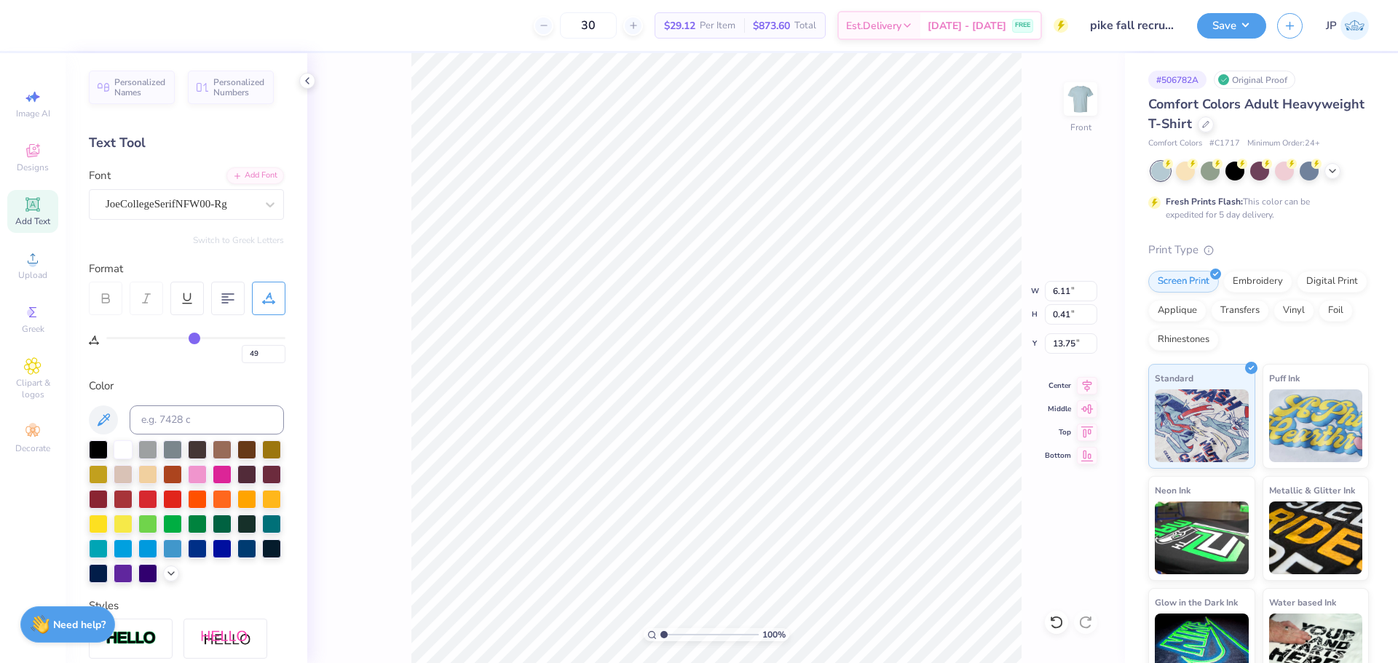
type input "50"
drag, startPoint x: 187, startPoint y: 337, endPoint x: 196, endPoint y: 337, distance: 8.7
type input "50"
click at [196, 337] on input "range" at bounding box center [195, 338] width 179 height 2
type input "6.27"
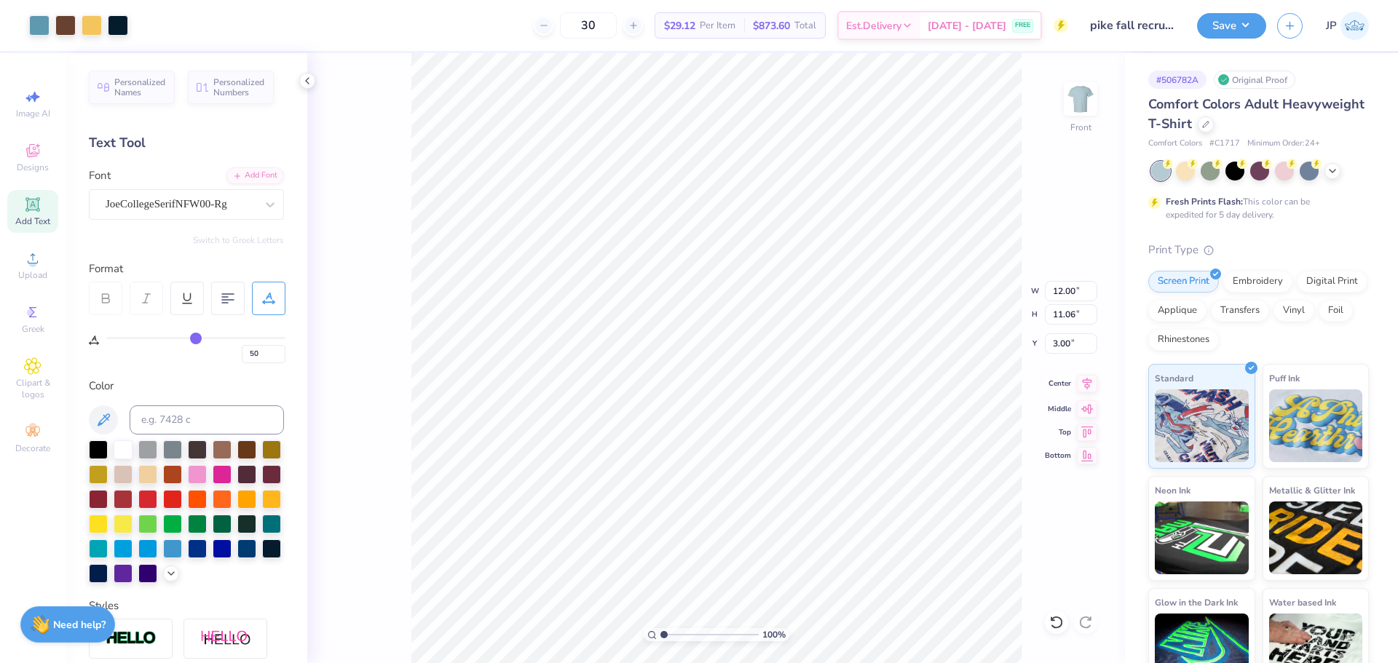
click at [1085, 388] on icon at bounding box center [1087, 383] width 20 height 17
click at [792, 451] on li "Group" at bounding box center [810, 452] width 114 height 28
click at [1229, 25] on button "Save" at bounding box center [1231, 23] width 69 height 25
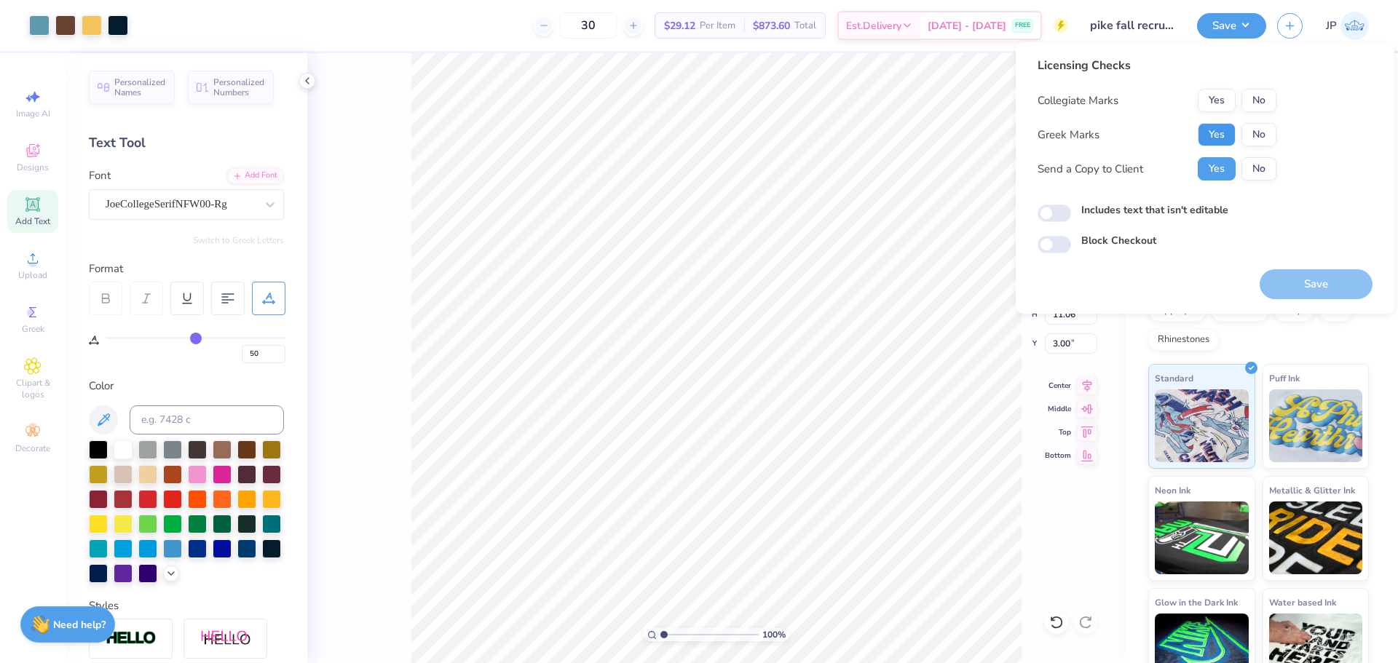
click at [1223, 126] on button "Yes" at bounding box center [1217, 134] width 38 height 23
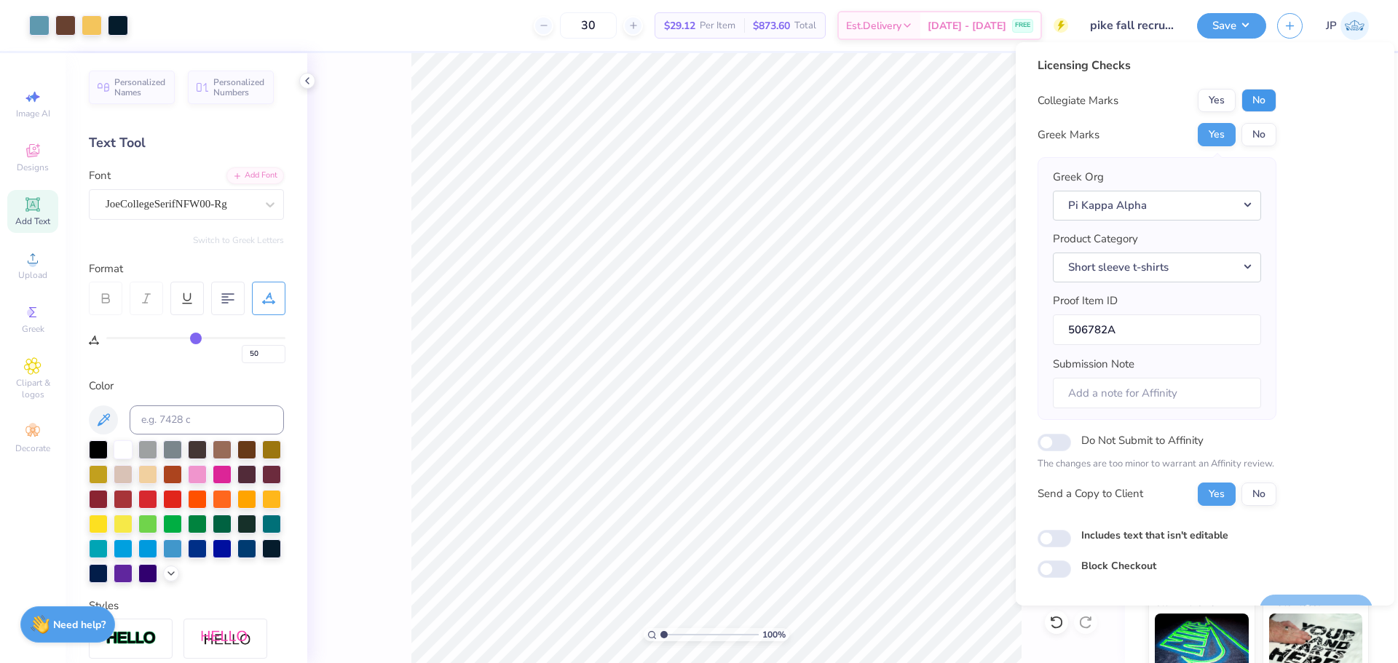
click at [1254, 95] on button "No" at bounding box center [1258, 100] width 35 height 23
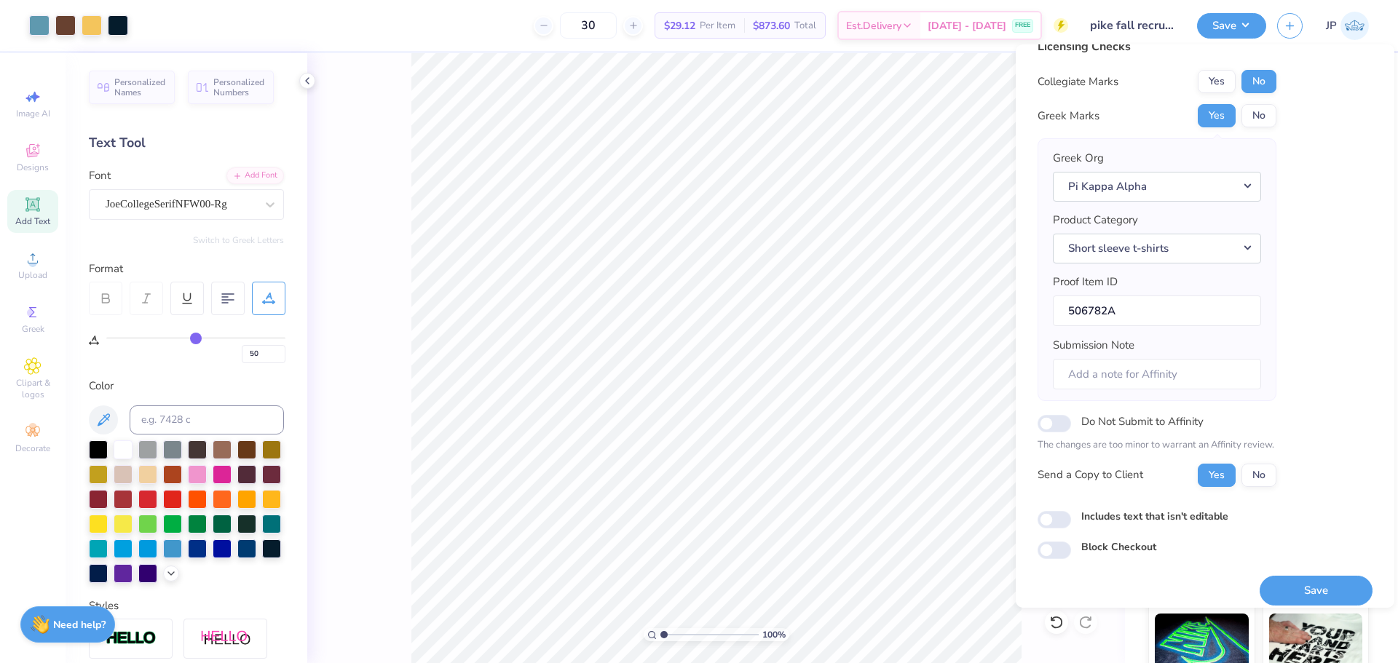
scroll to position [33, 0]
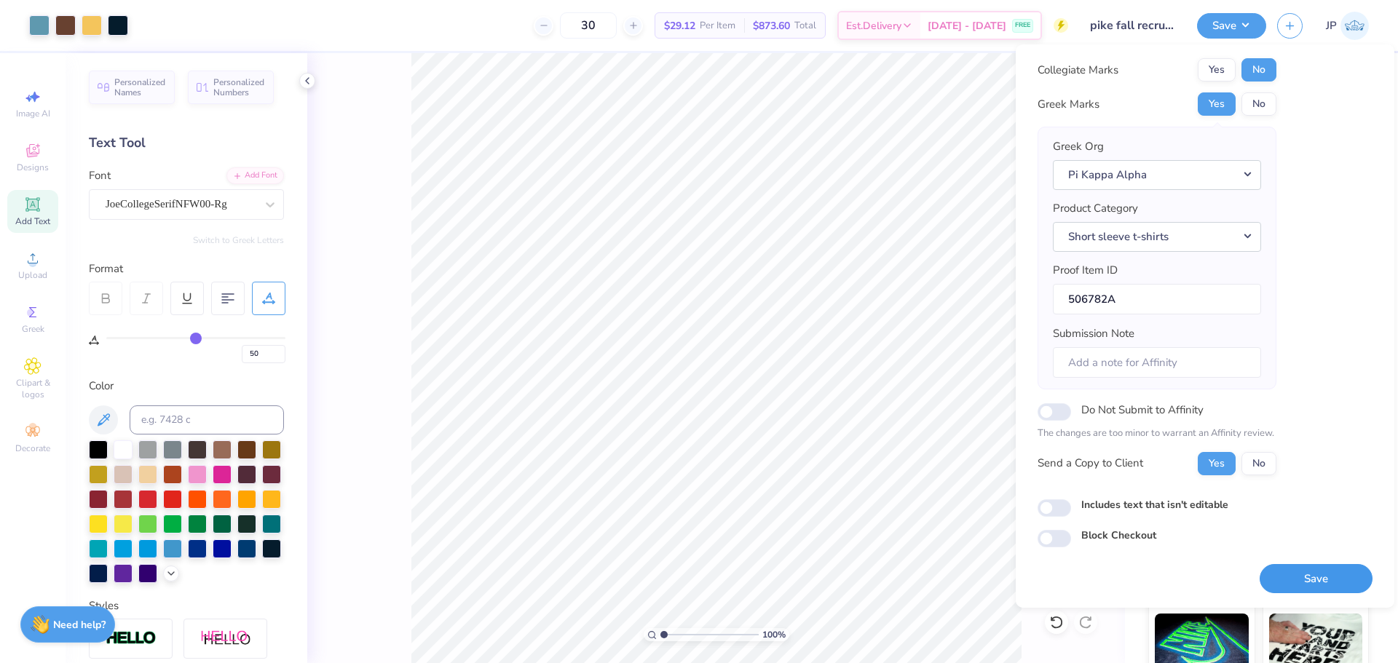
click at [1333, 585] on button "Save" at bounding box center [1315, 579] width 113 height 30
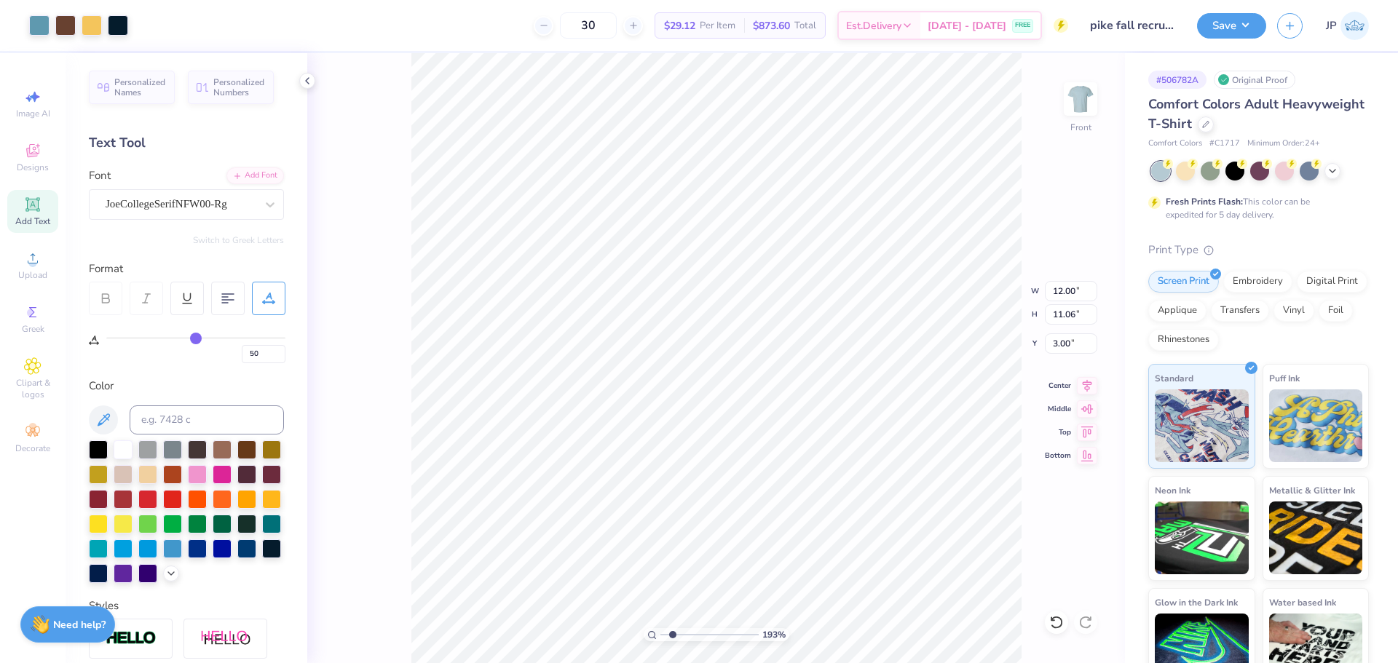
drag, startPoint x: 668, startPoint y: 637, endPoint x: 673, endPoint y: 617, distance: 20.3
type input "1.93"
click at [673, 628] on input "range" at bounding box center [709, 634] width 98 height 13
